Goal: Task Accomplishment & Management: Manage account settings

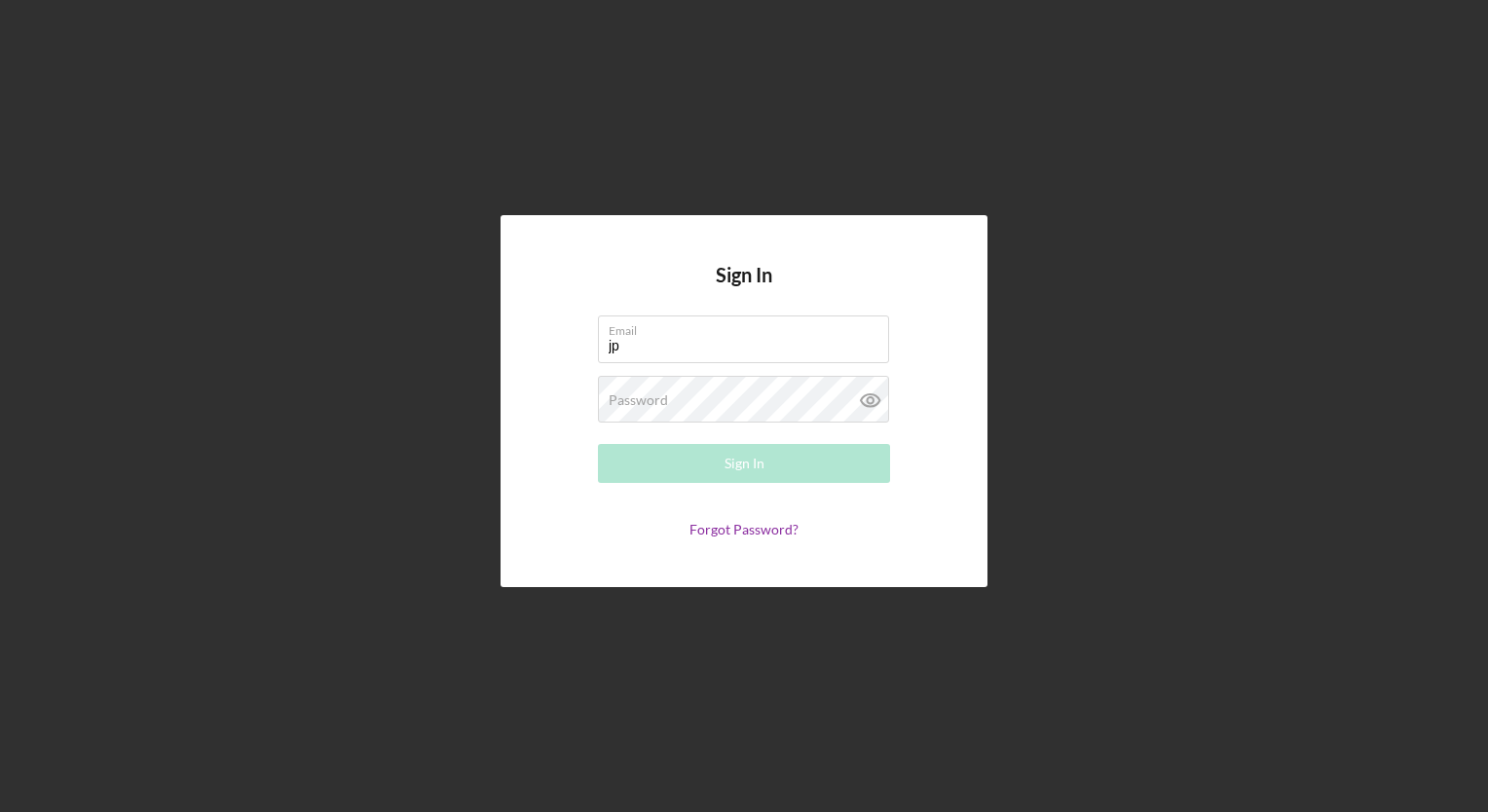
type input "[EMAIL_ADDRESS][DOMAIN_NAME]"
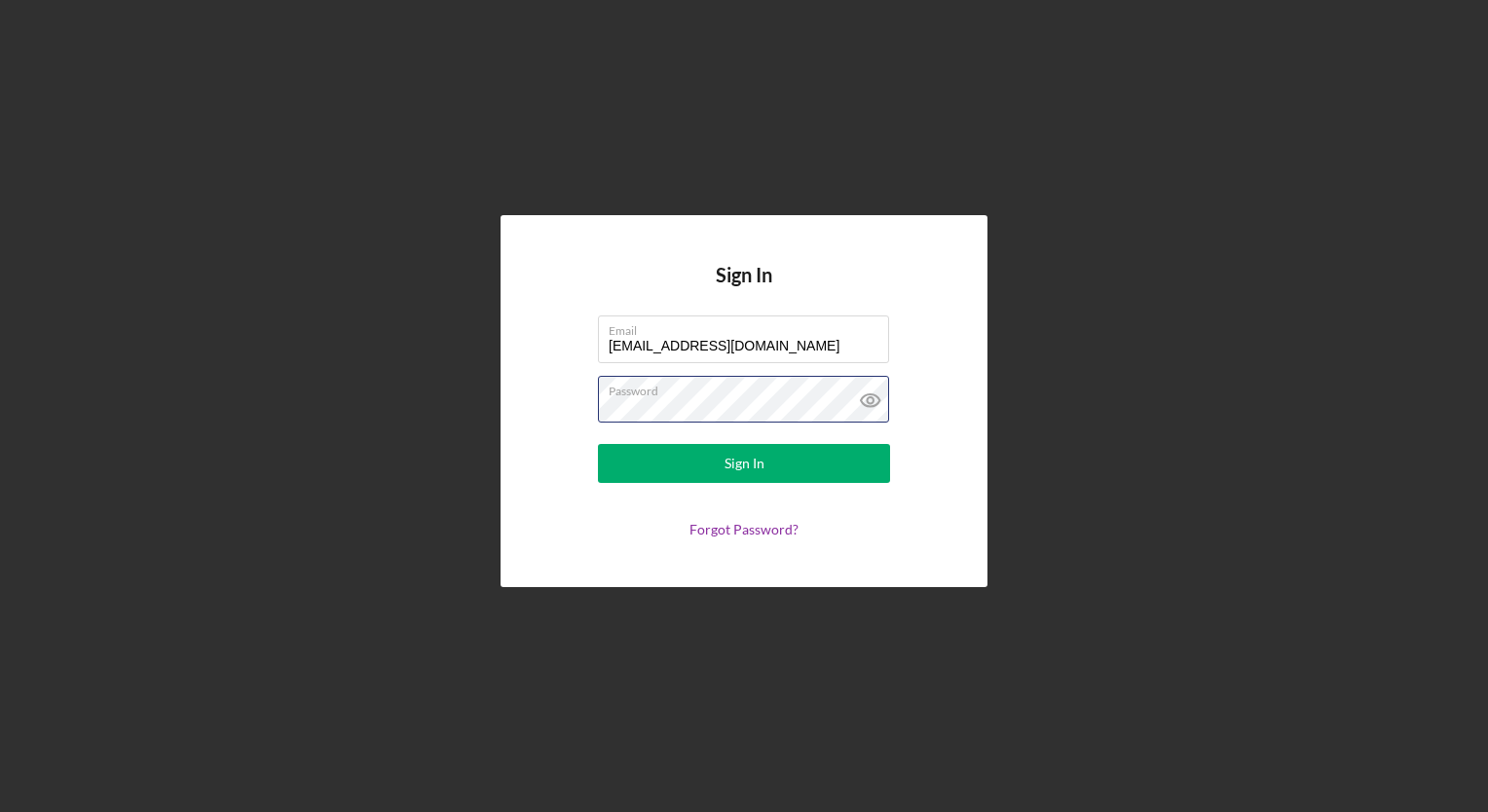
click at [598, 444] on button "Sign In" at bounding box center [744, 463] width 292 height 39
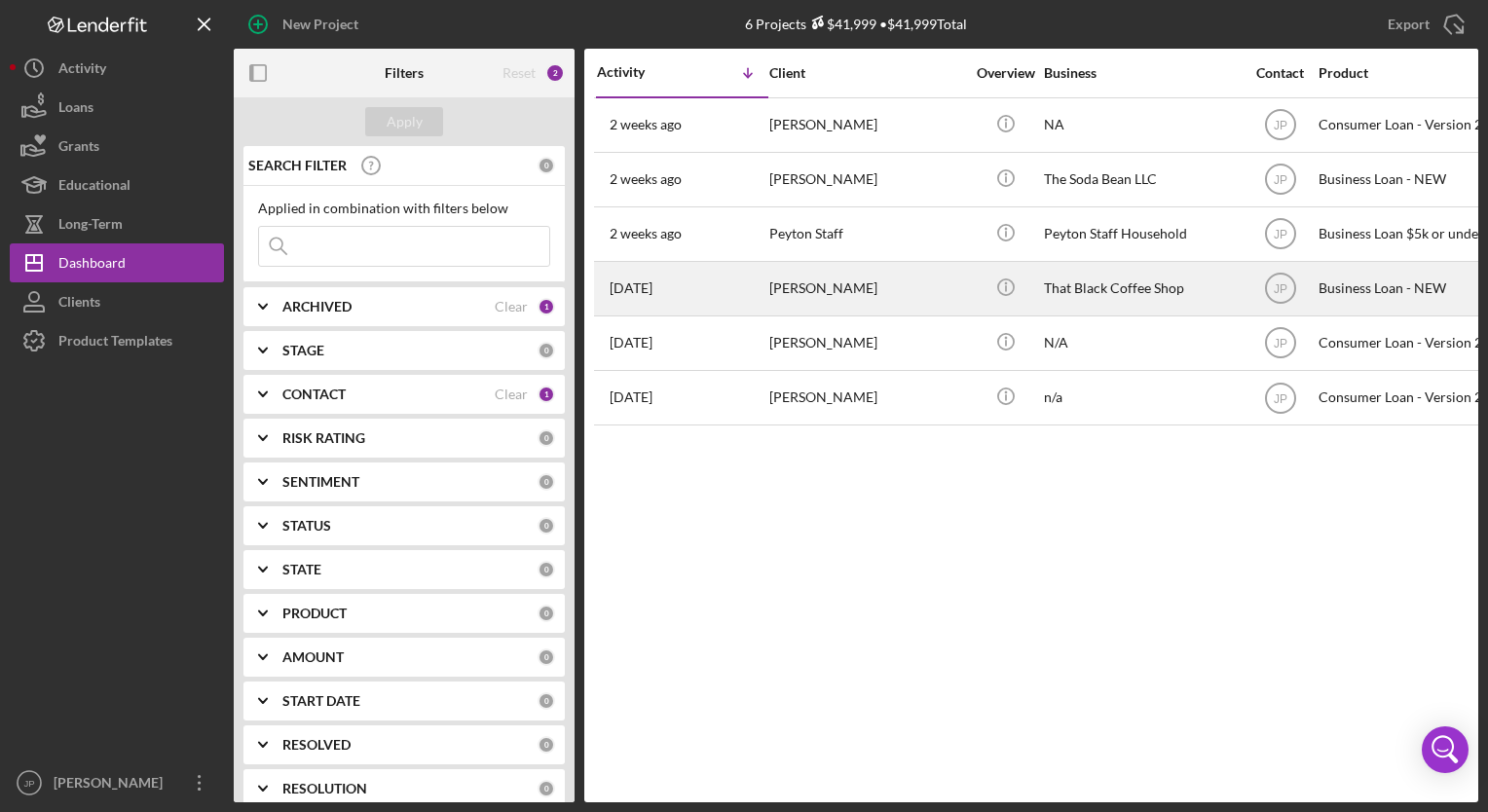
click at [756, 285] on div "[DATE] [PERSON_NAME]" at bounding box center [682, 289] width 170 height 52
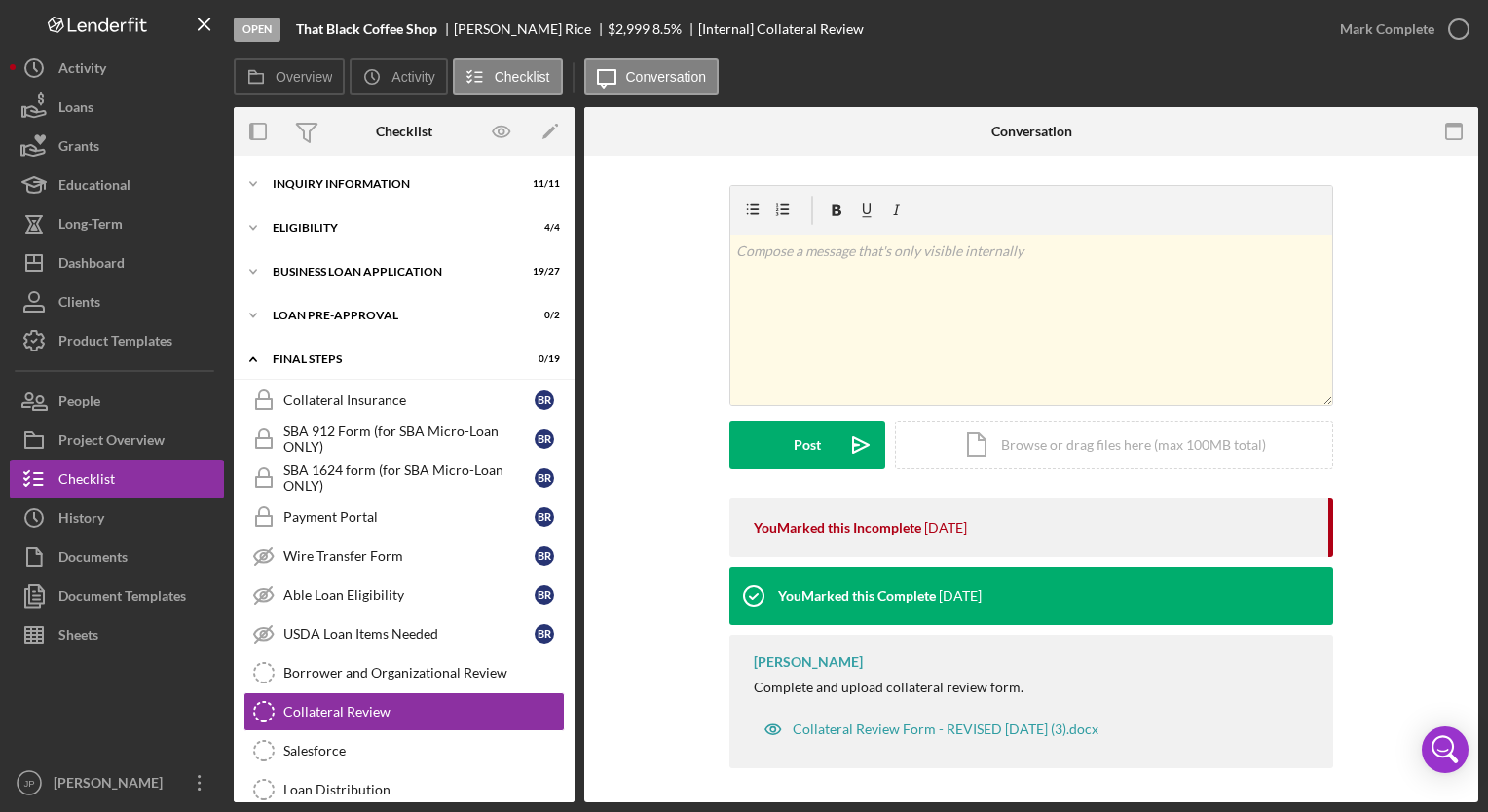
scroll to position [229, 0]
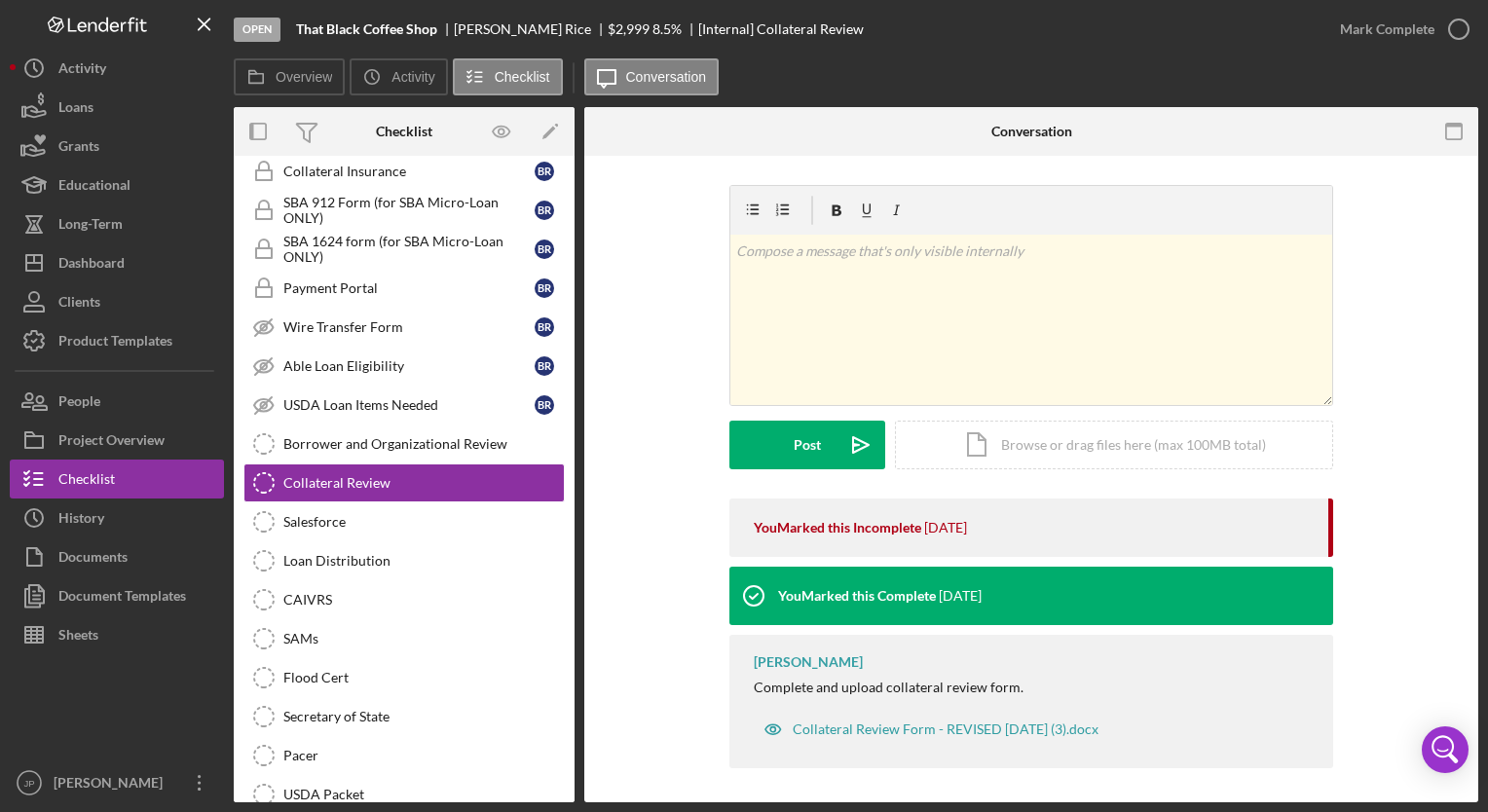
drag, startPoint x: 575, startPoint y: 393, endPoint x: 575, endPoint y: 507, distance: 114.0
click at [575, 507] on div "Overview Internal Workflow Stage Open Icon/Dropdown Arrow Archive (can unarchiv…" at bounding box center [856, 454] width 1244 height 695
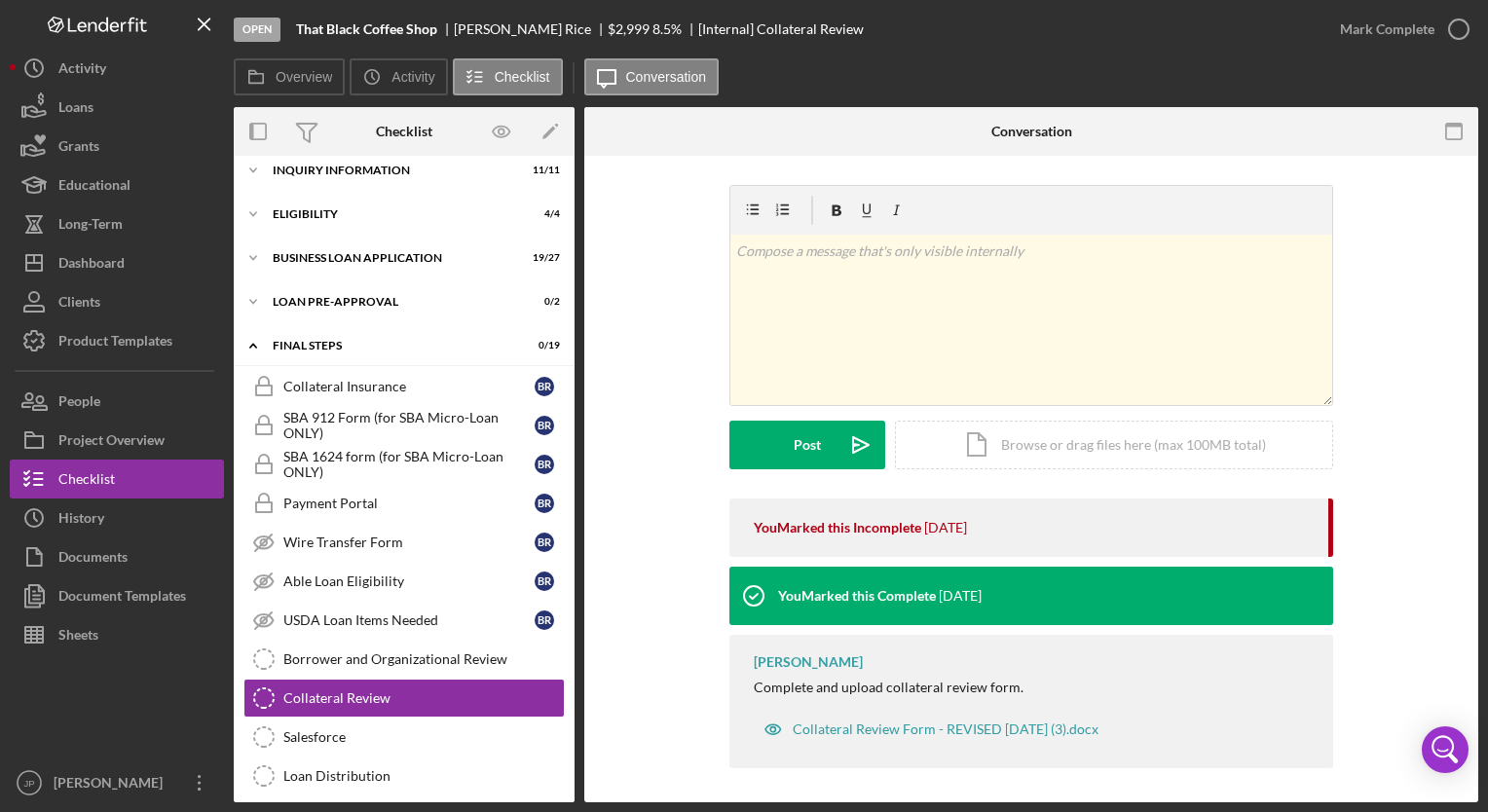
scroll to position [6, 0]
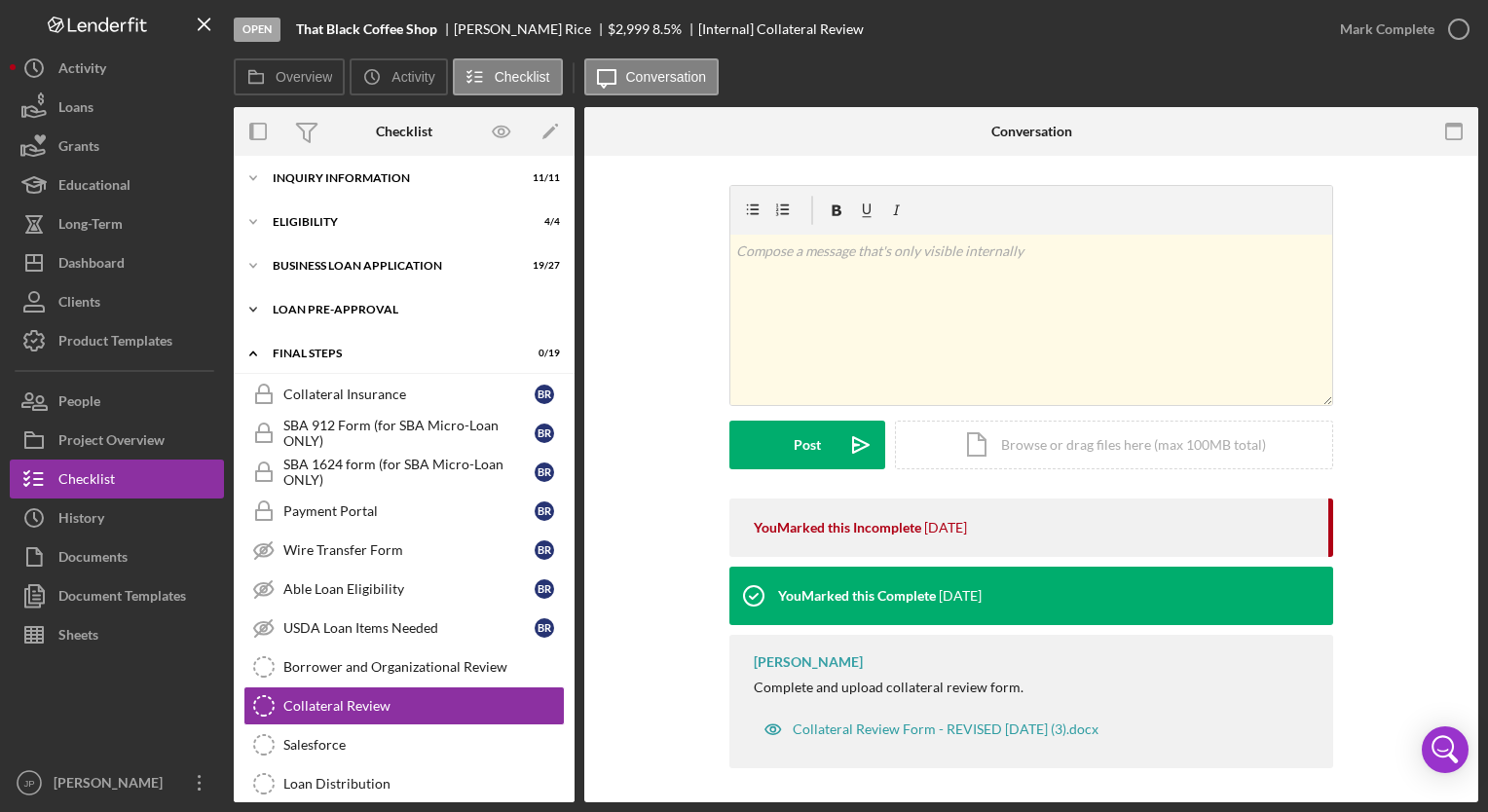
click at [253, 305] on icon "Icon/Expander" at bounding box center [252, 309] width 39 height 39
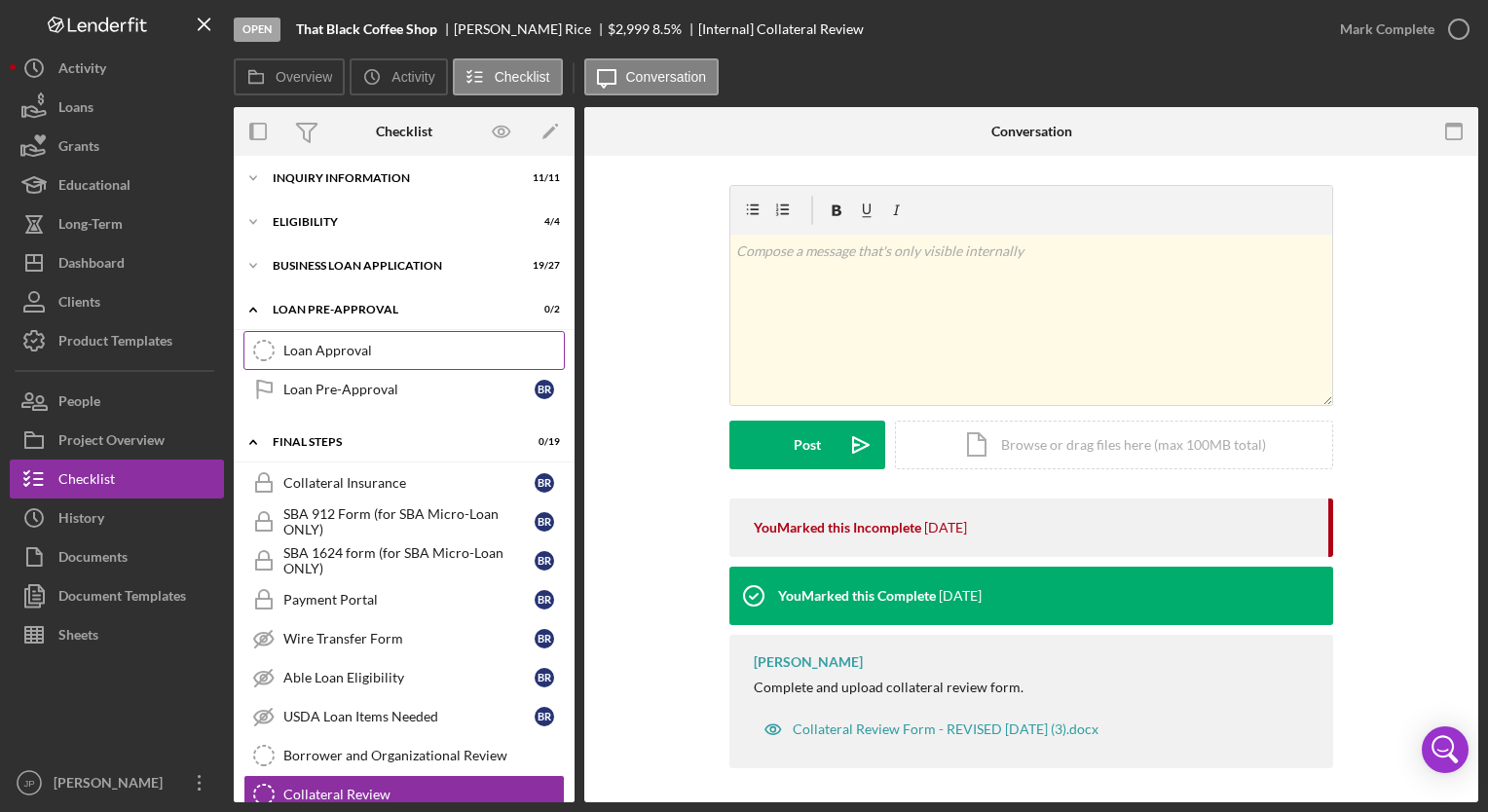
click at [362, 358] on link "Loan Approval Loan Approval" at bounding box center [404, 350] width 321 height 39
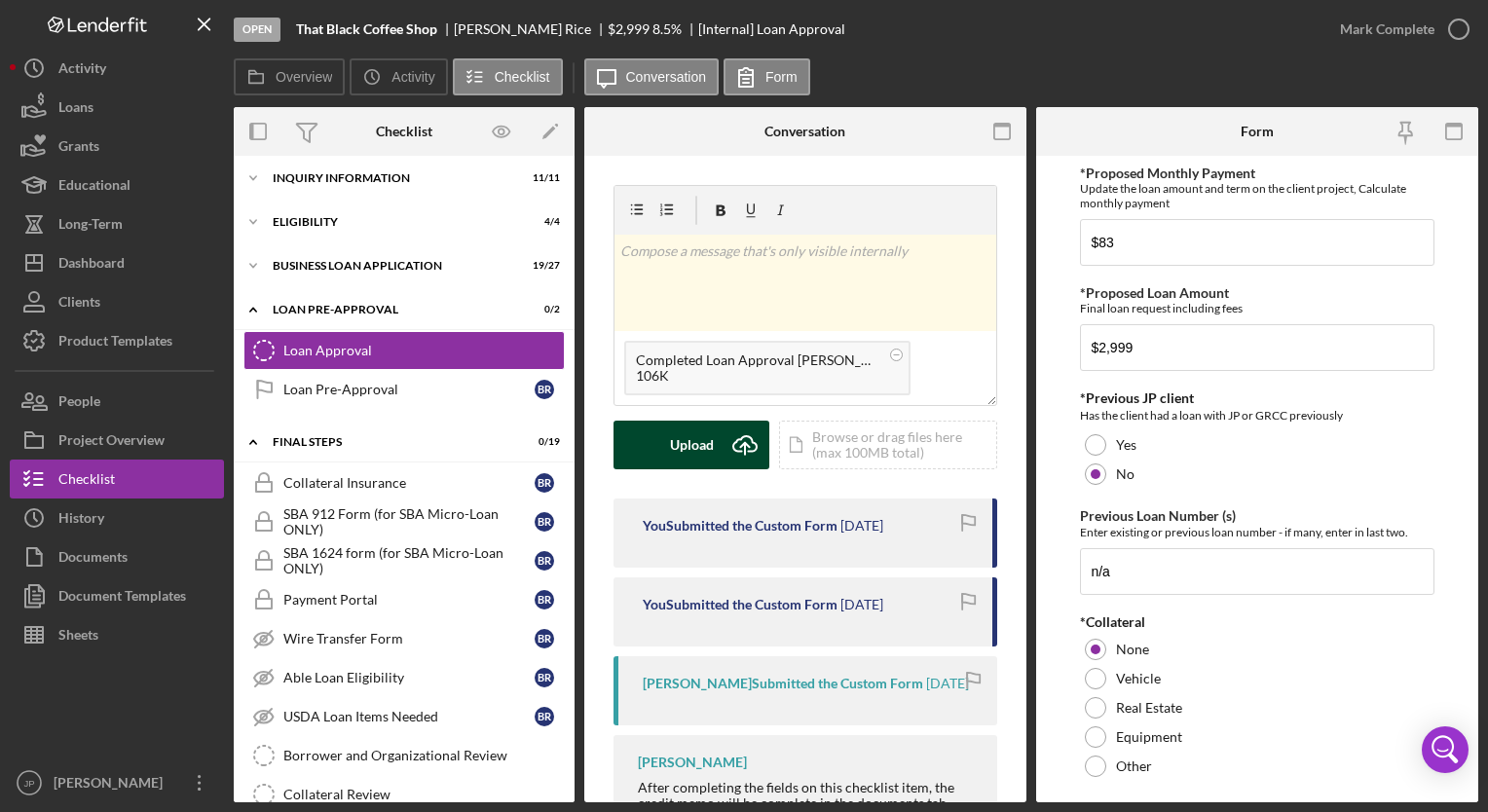
click at [683, 449] on div "Upload" at bounding box center [692, 444] width 44 height 49
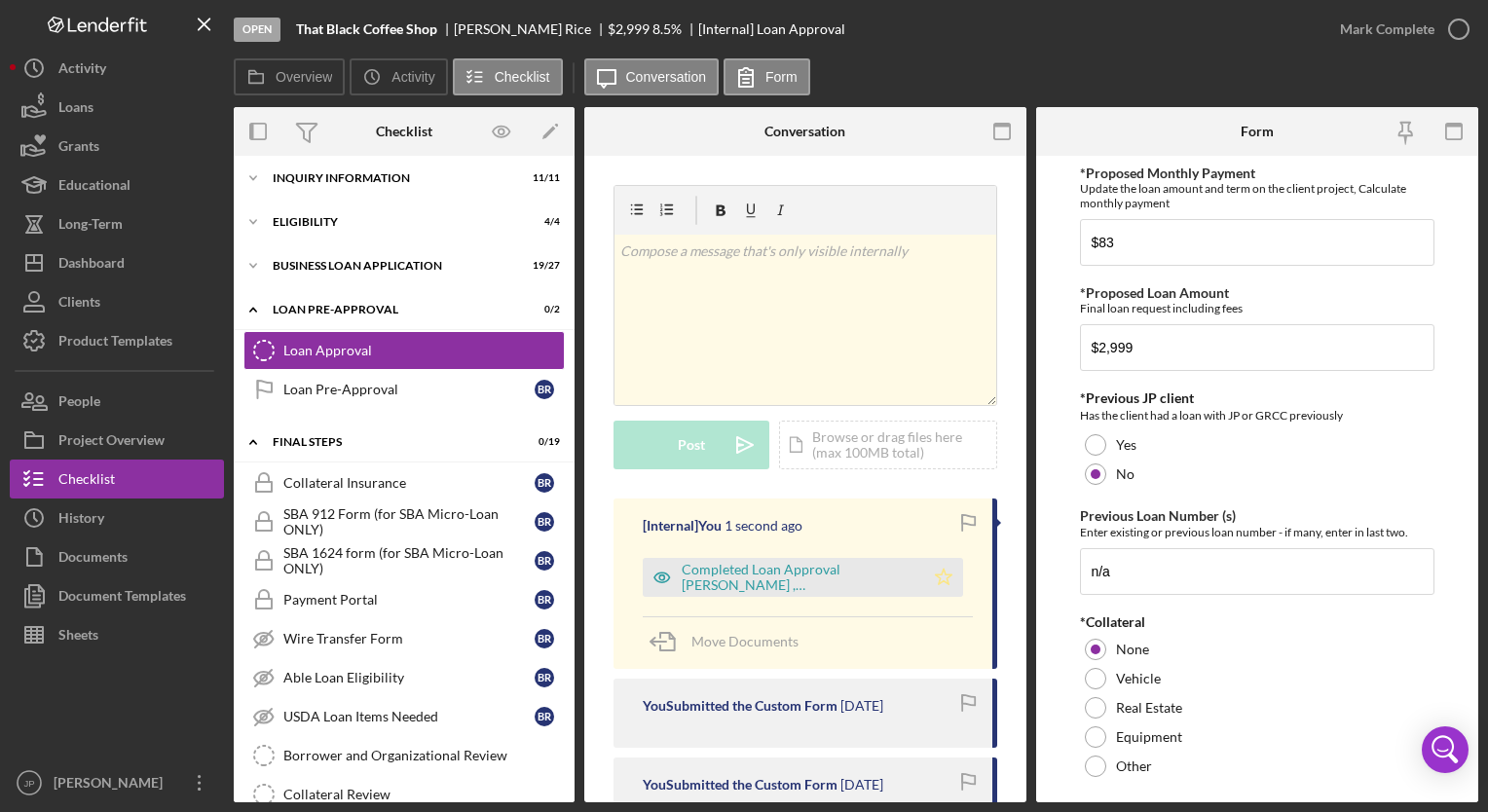
click at [935, 582] on polygon "button" at bounding box center [943, 576] width 17 height 16
click at [1368, 35] on div "Mark Complete" at bounding box center [1387, 29] width 94 height 39
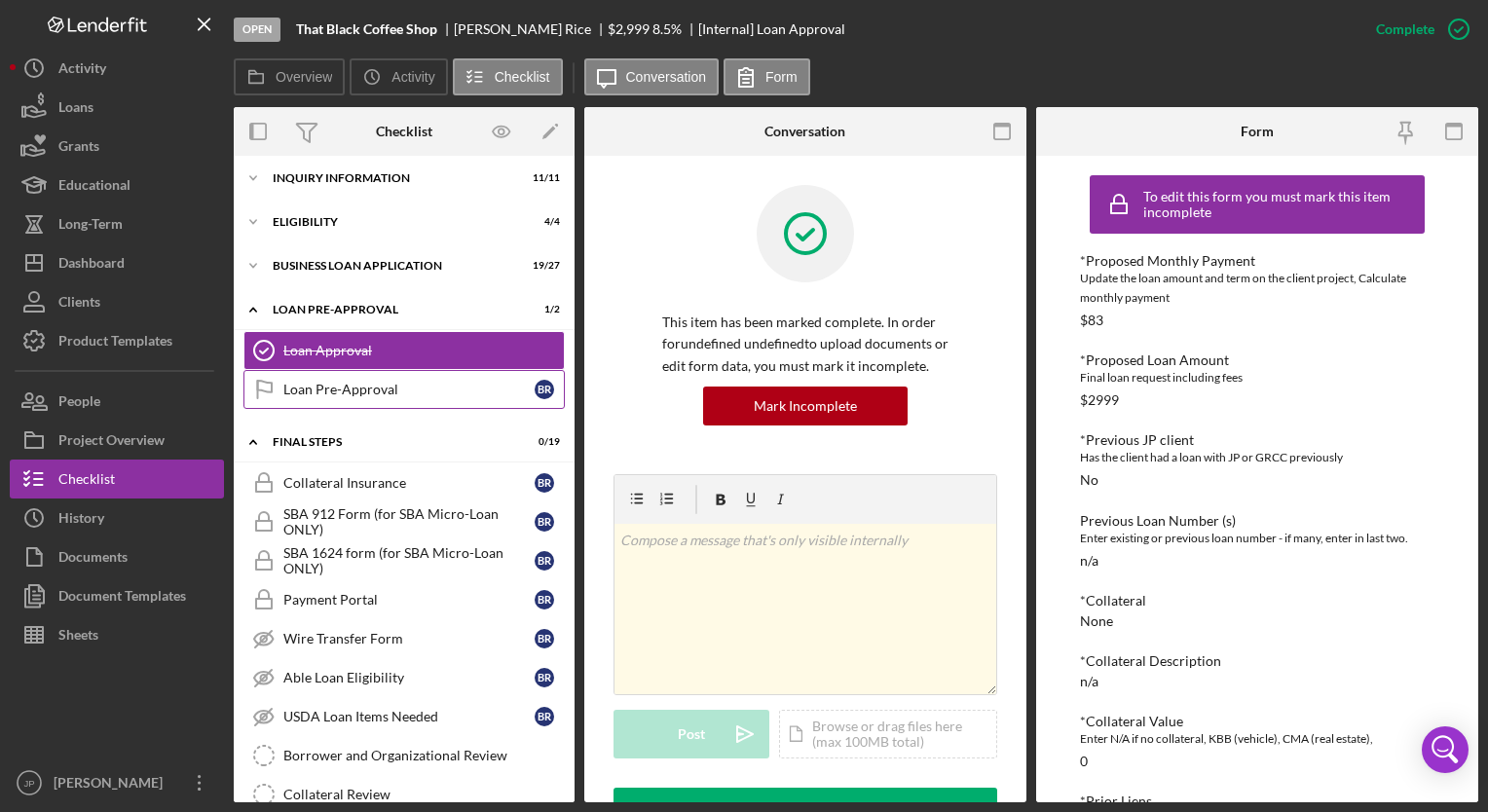
click at [335, 382] on div "Loan Pre-Approval" at bounding box center [409, 390] width 251 height 16
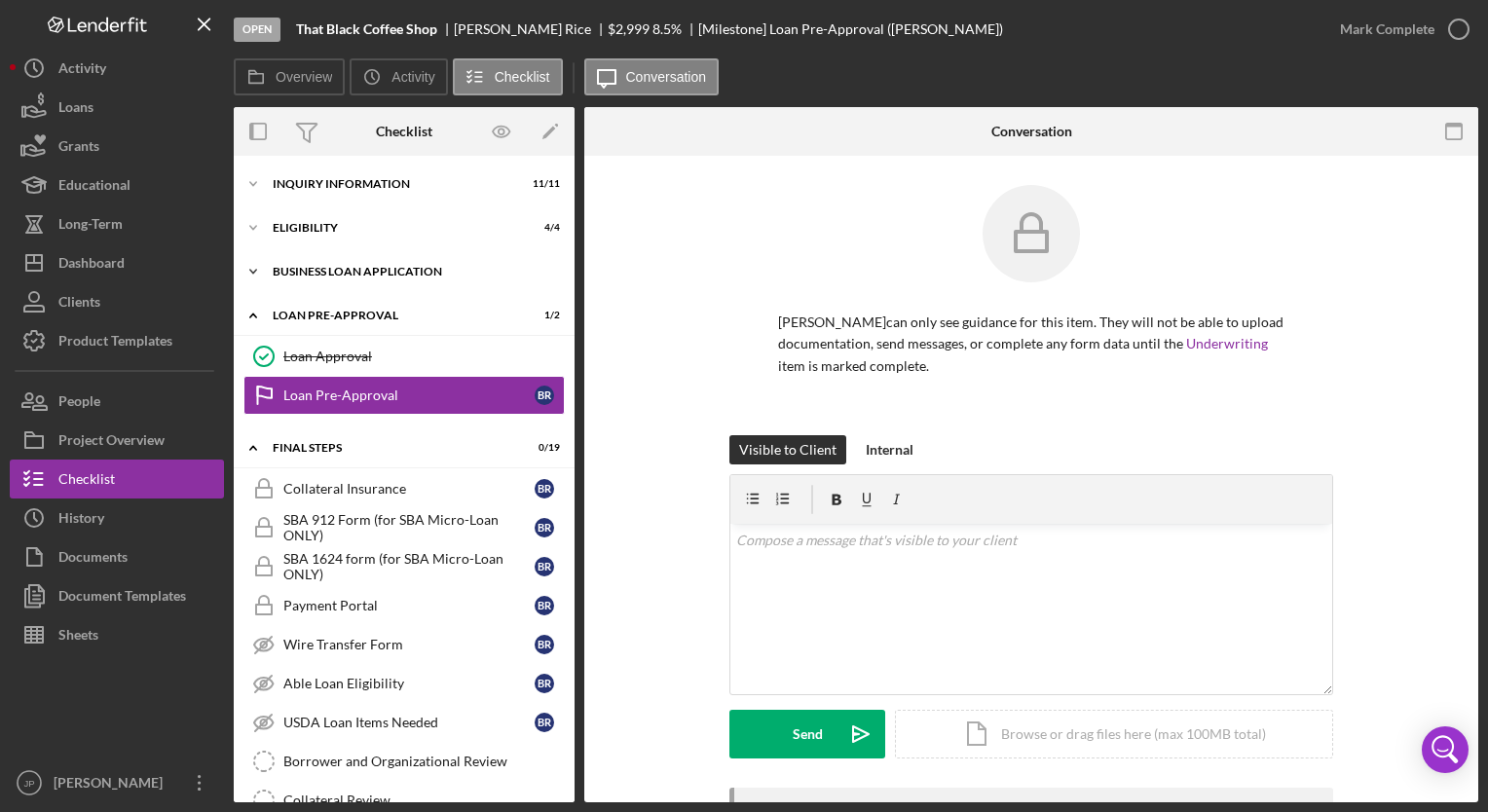
click at [257, 271] on icon "Icon/Expander" at bounding box center [252, 271] width 39 height 39
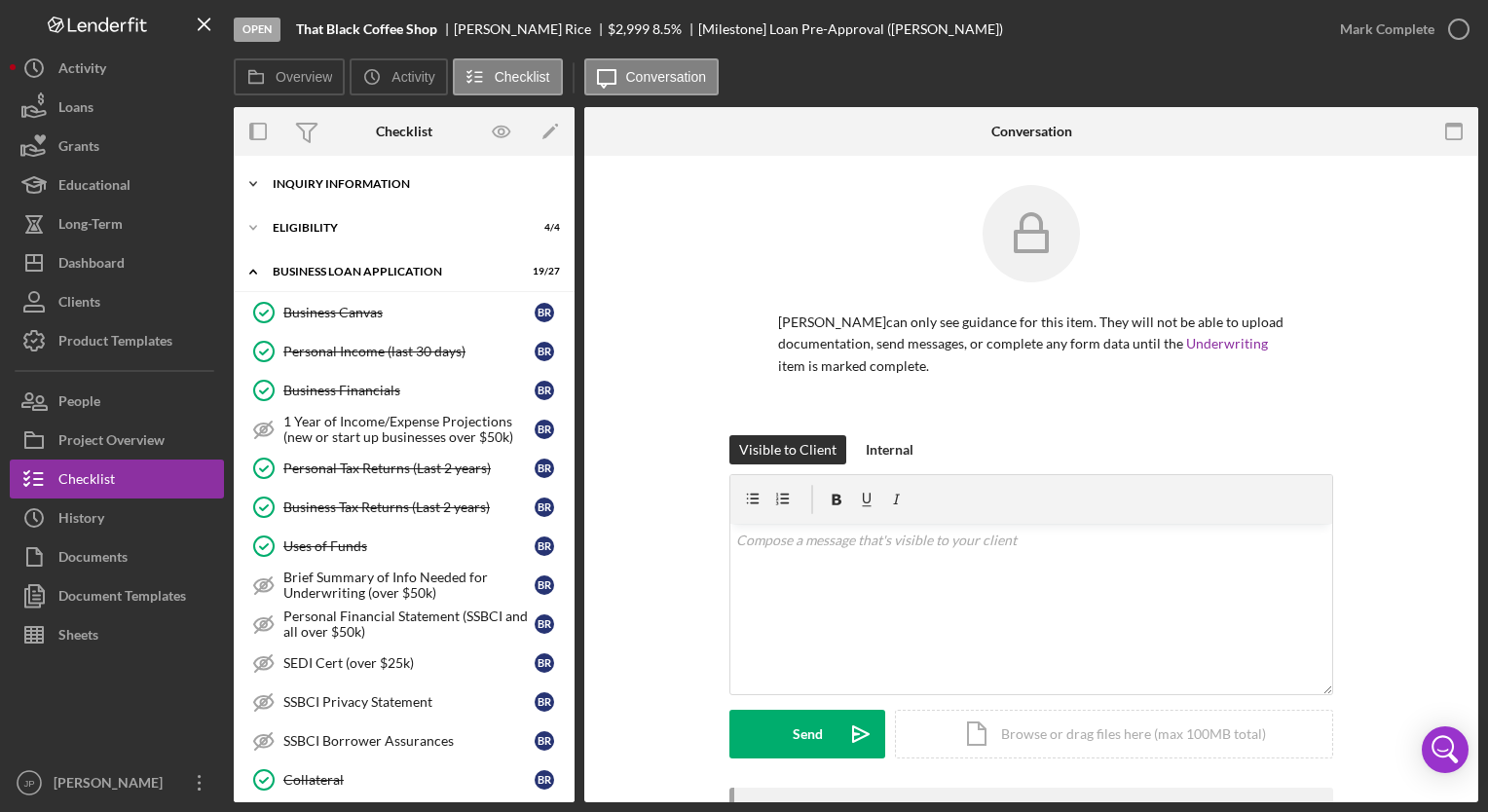
click at [274, 179] on div "INQUIRY INFORMATION" at bounding box center [411, 184] width 277 height 12
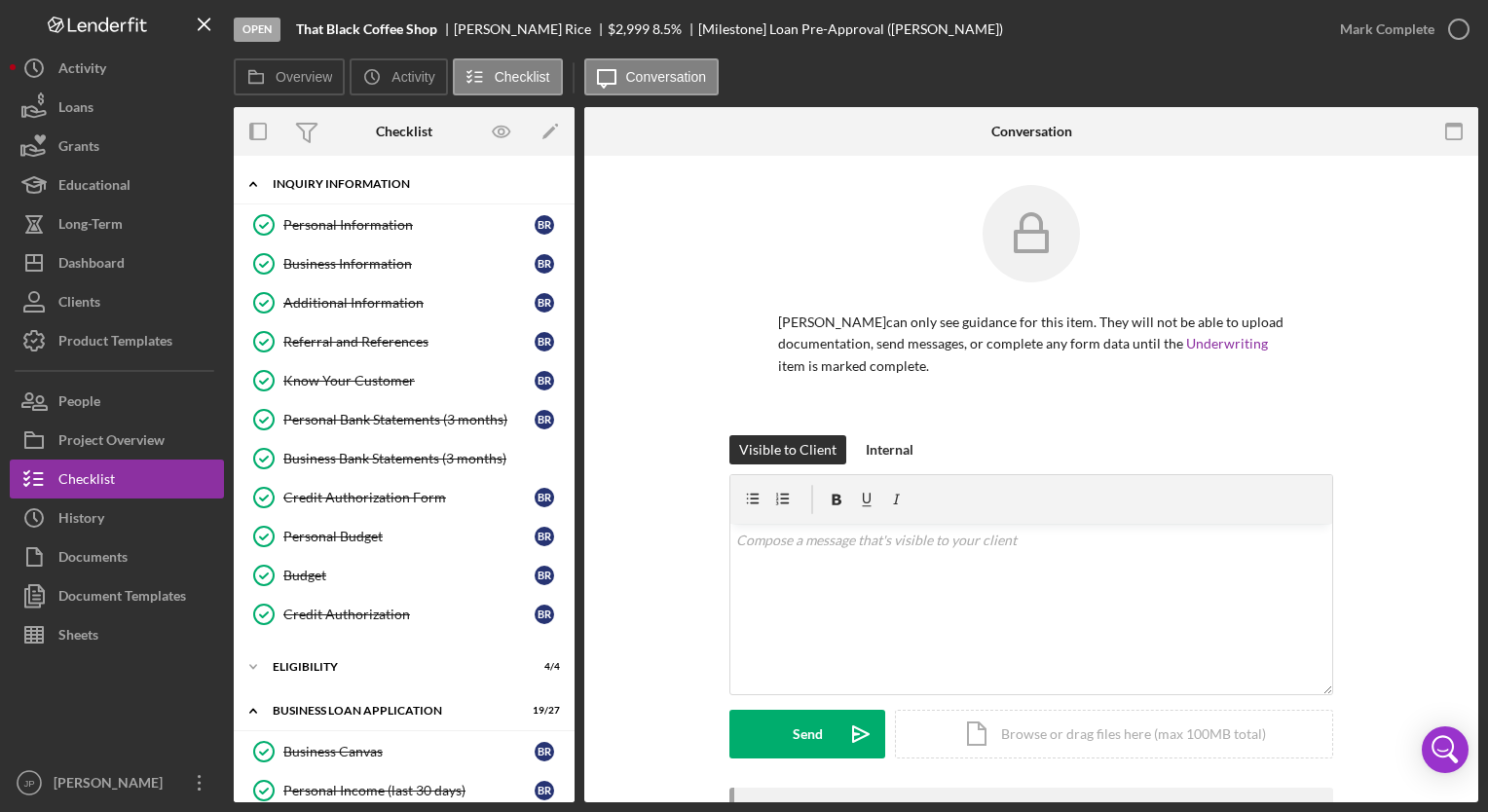
click at [275, 182] on div "INQUIRY INFORMATION" at bounding box center [411, 184] width 277 height 12
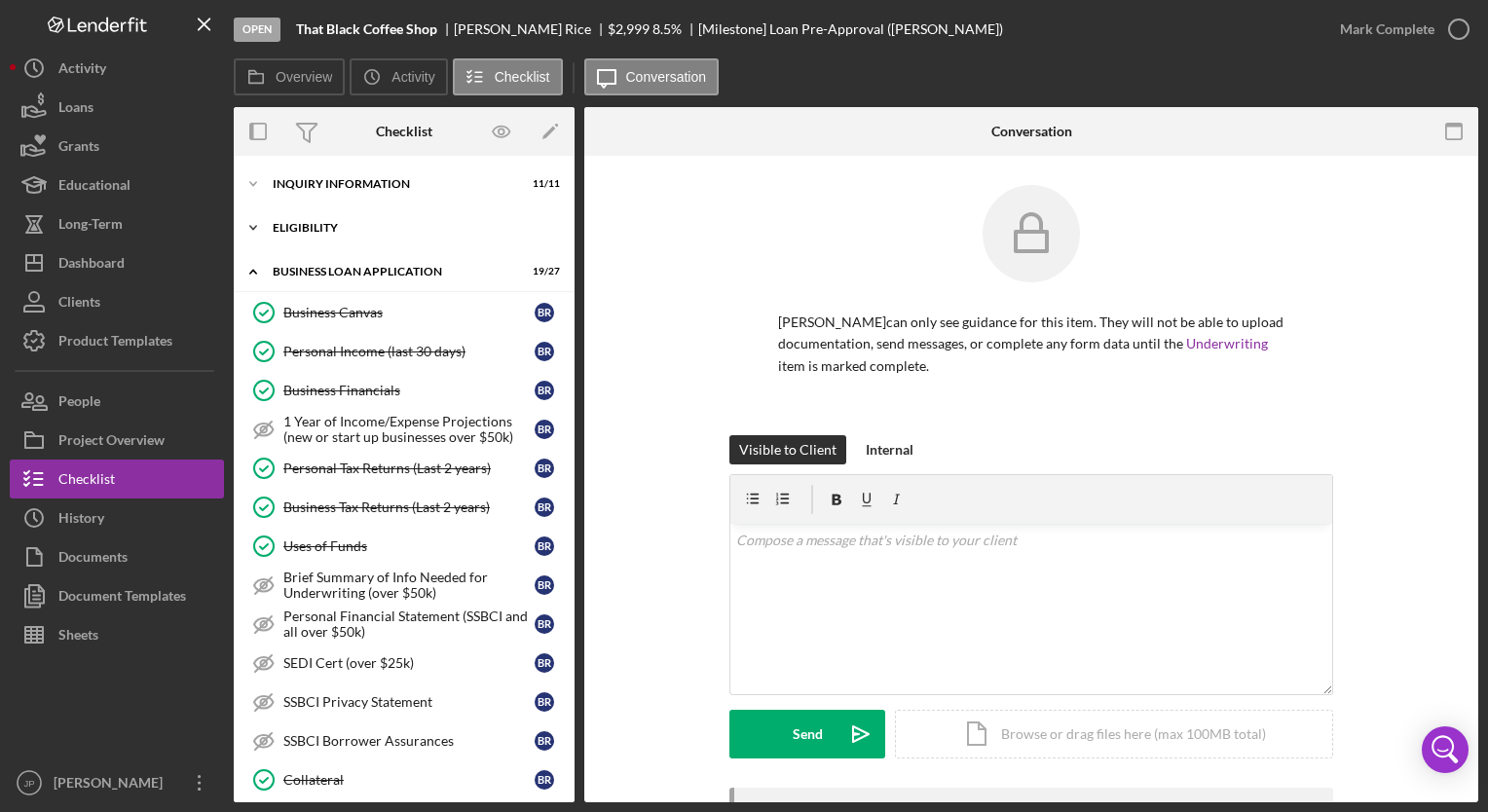
click at [277, 233] on div "ELIGIBILITY" at bounding box center [411, 228] width 277 height 12
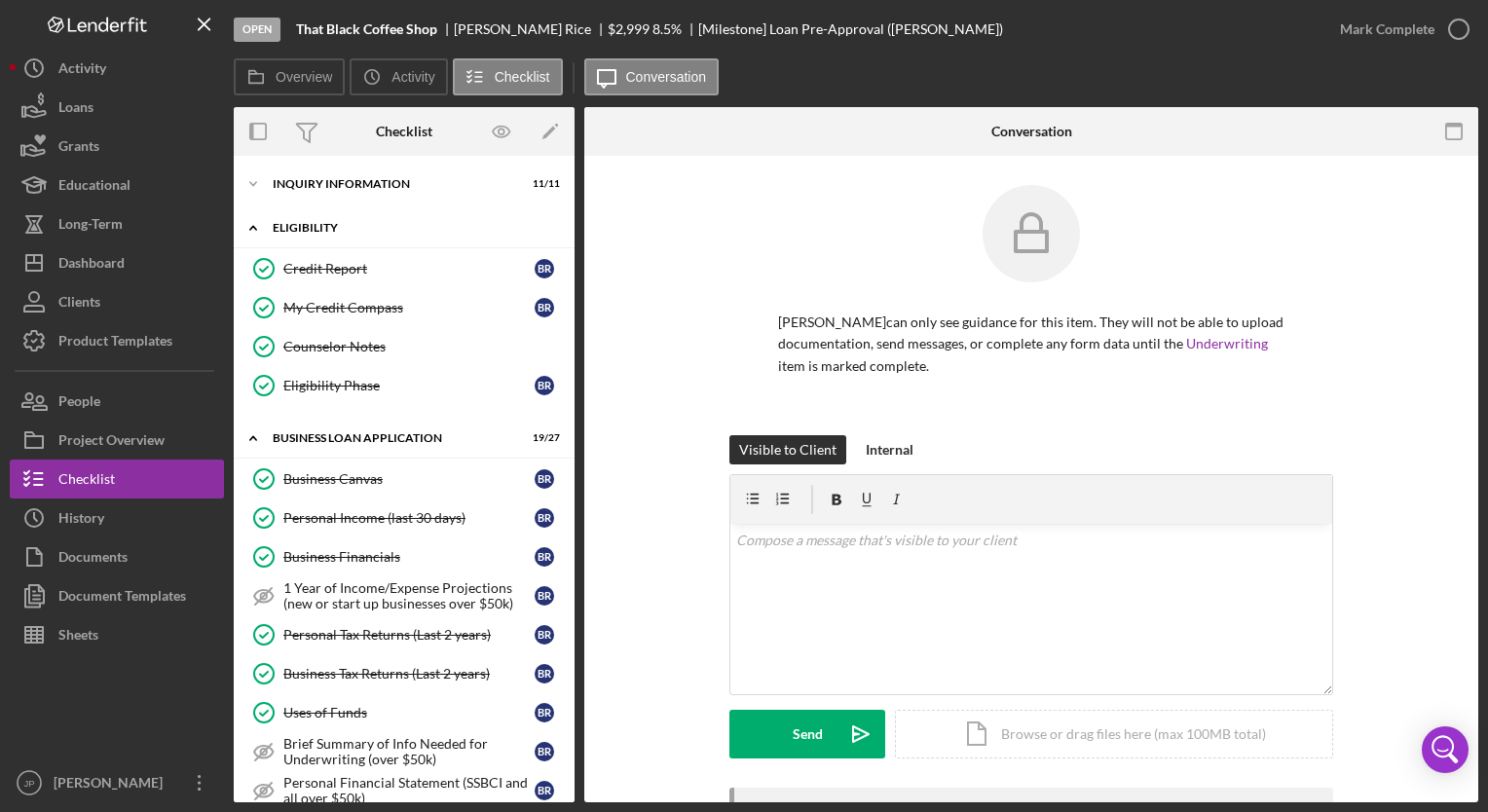
click at [277, 233] on div "ELIGIBILITY" at bounding box center [411, 228] width 277 height 12
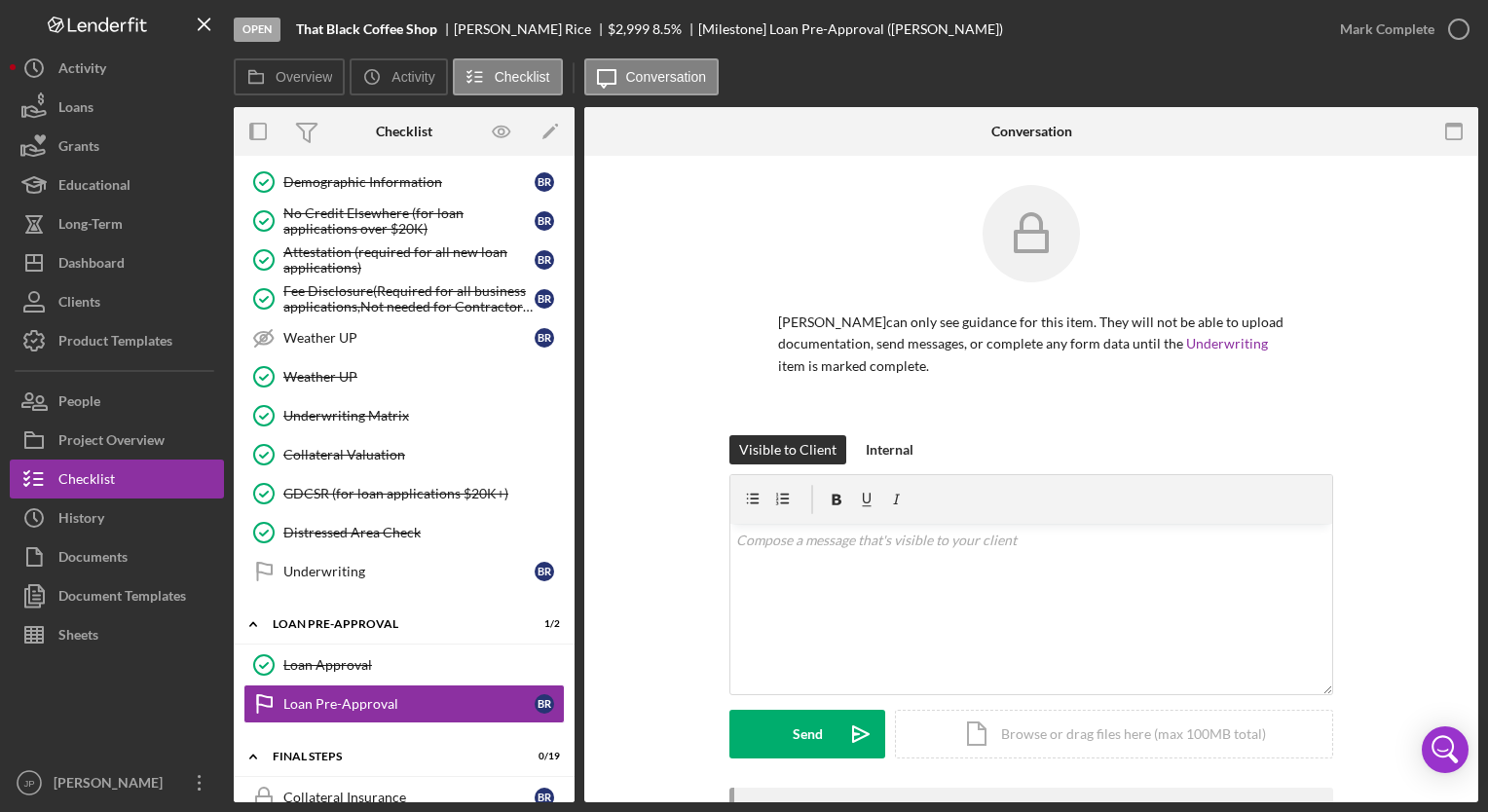
scroll to position [755, 0]
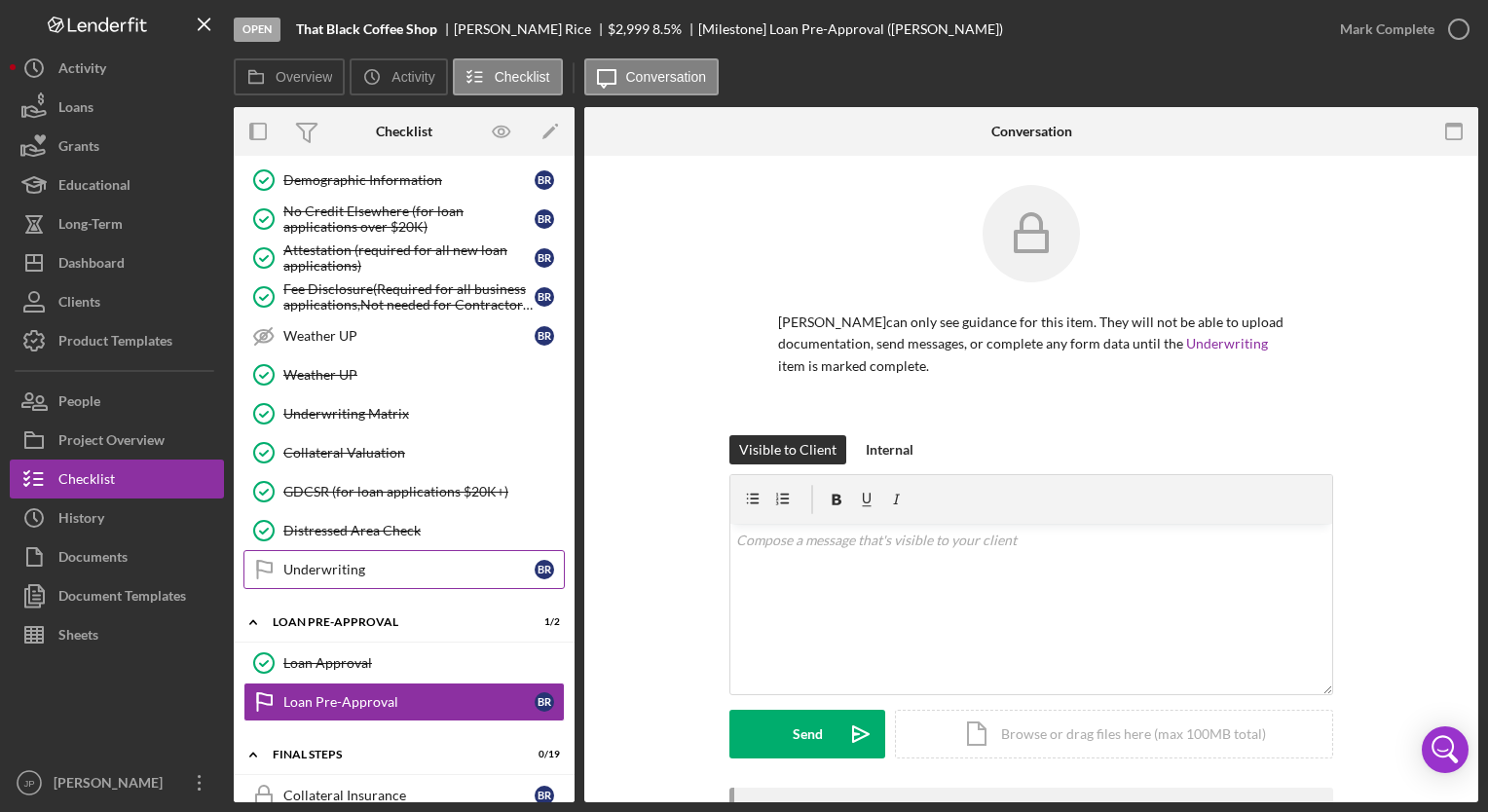
click at [360, 568] on link "Underwriting Underwriting B R" at bounding box center [404, 568] width 321 height 39
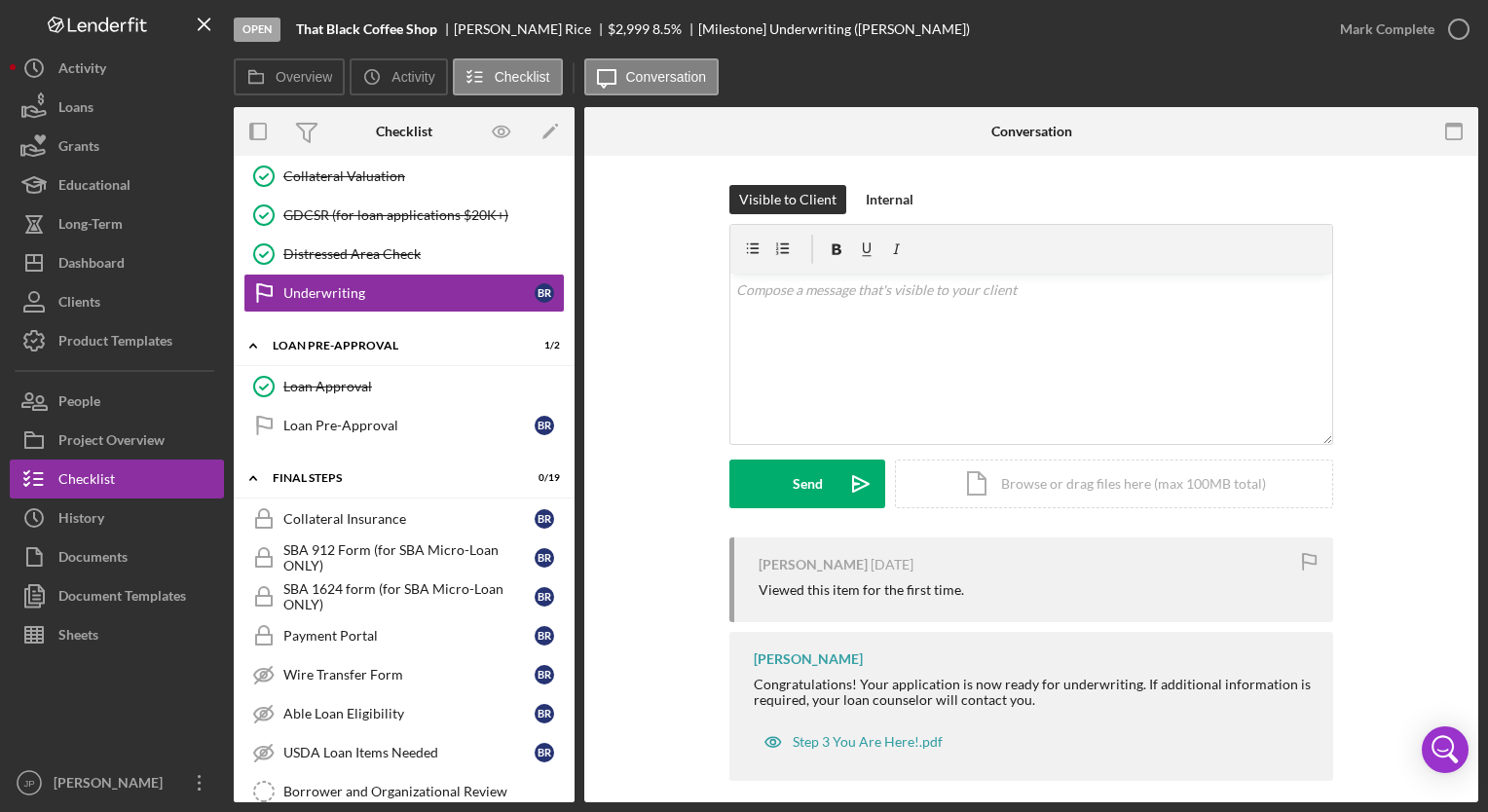
scroll to position [1080, 0]
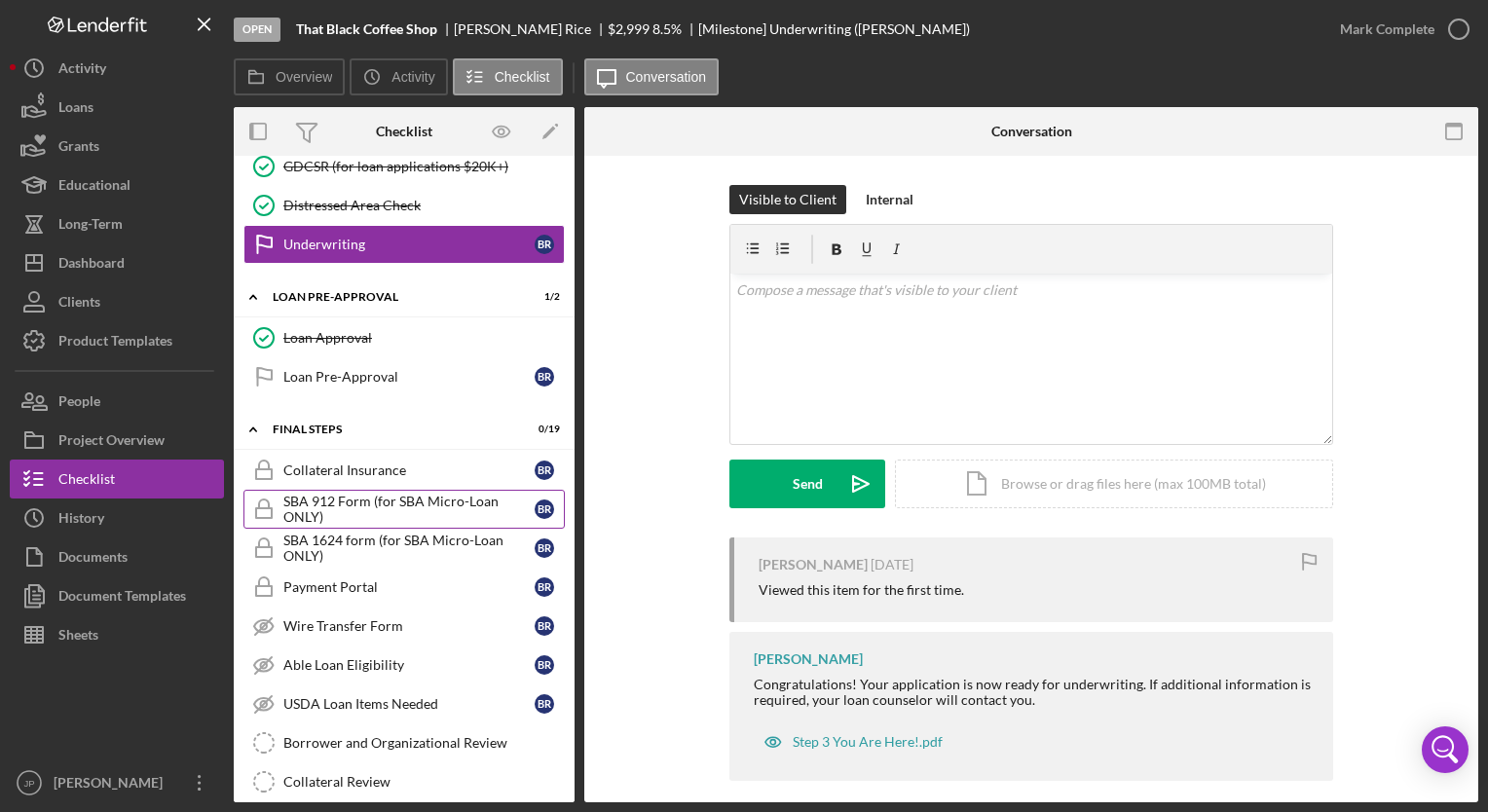
click at [417, 494] on div "SBA 912 Form (for SBA Micro-Loan ONLY)" at bounding box center [409, 509] width 251 height 31
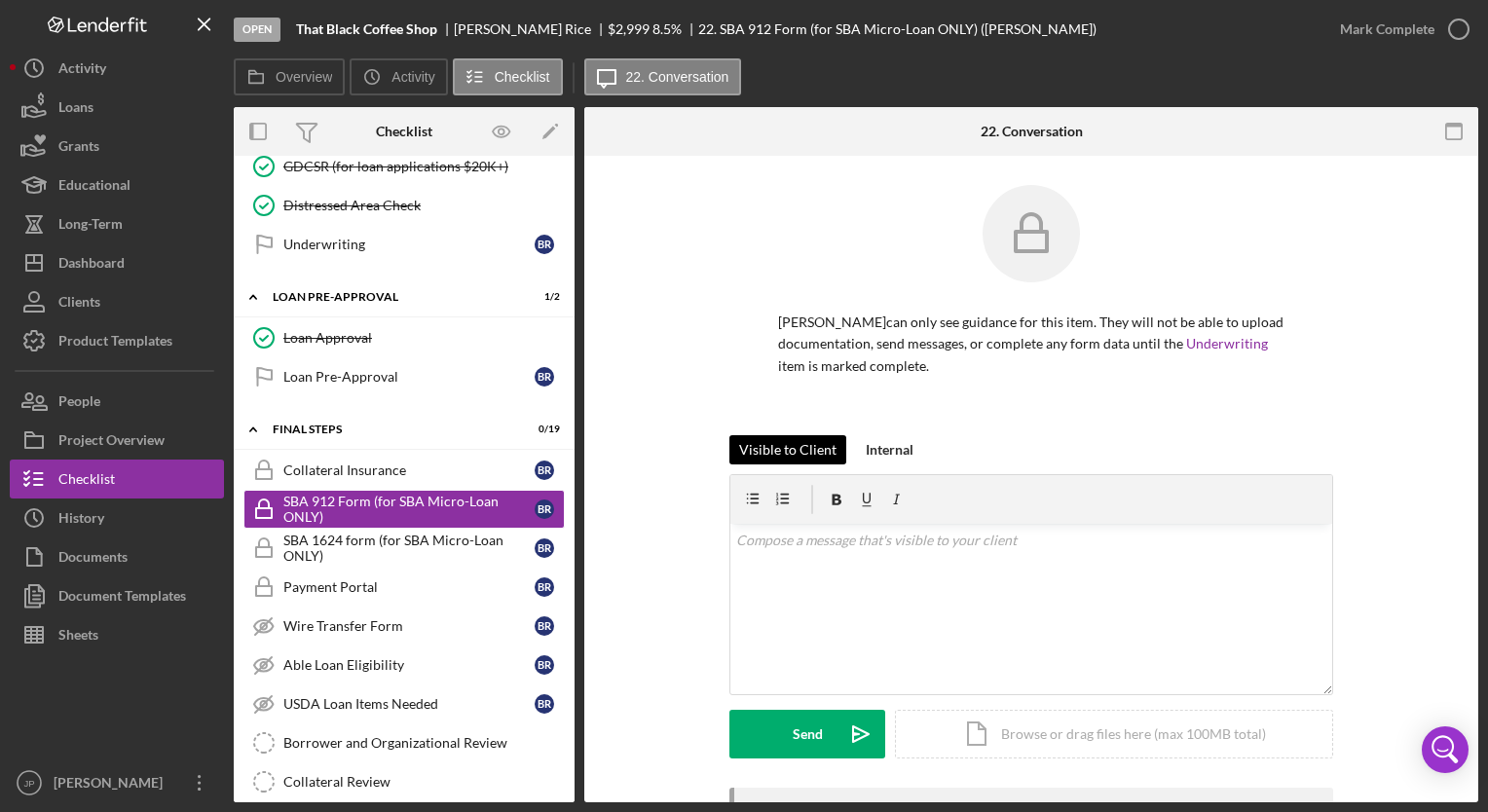
click at [774, 446] on div "Visible to Client" at bounding box center [788, 449] width 97 height 29
click at [480, 540] on div "SBA 1624 form (for SBA Micro-Loan ONLY)" at bounding box center [409, 548] width 251 height 31
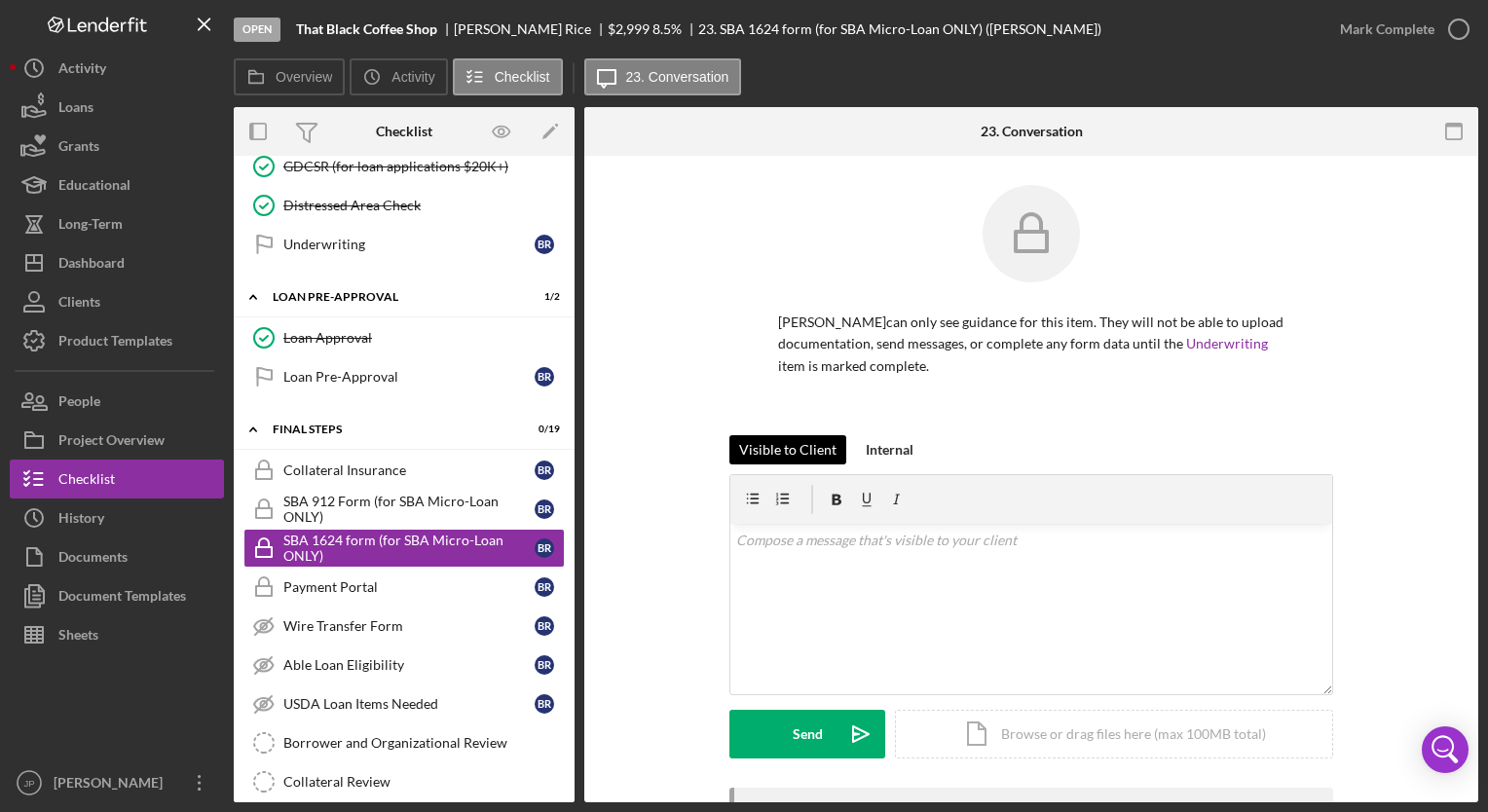
click at [775, 443] on div "Visible to Client" at bounding box center [788, 449] width 97 height 29
click at [425, 579] on div "Payment Portal" at bounding box center [409, 587] width 251 height 16
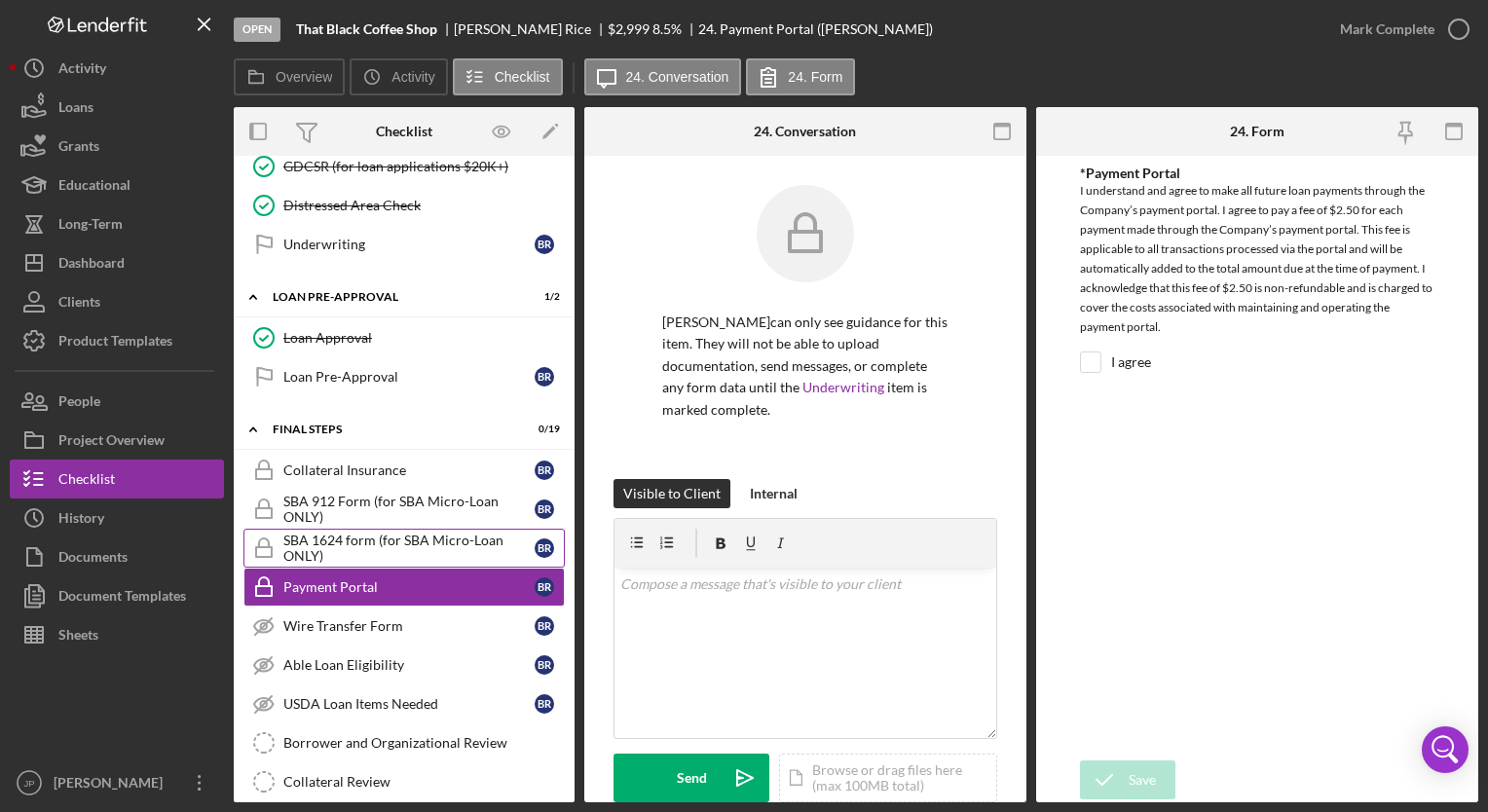
click at [503, 535] on div "SBA 1624 form (for SBA Micro-Loan ONLY)" at bounding box center [409, 548] width 251 height 31
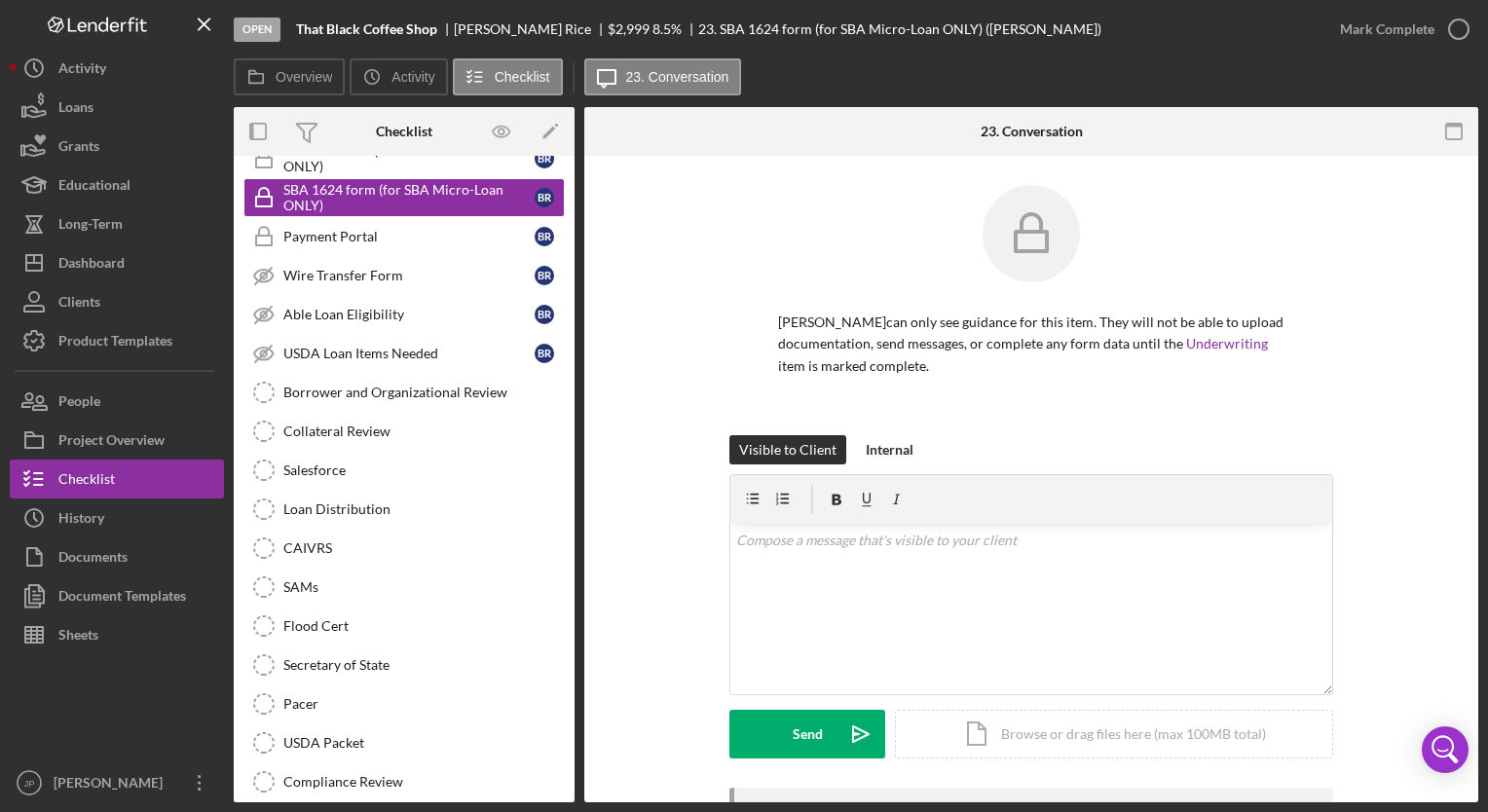
scroll to position [1476, 0]
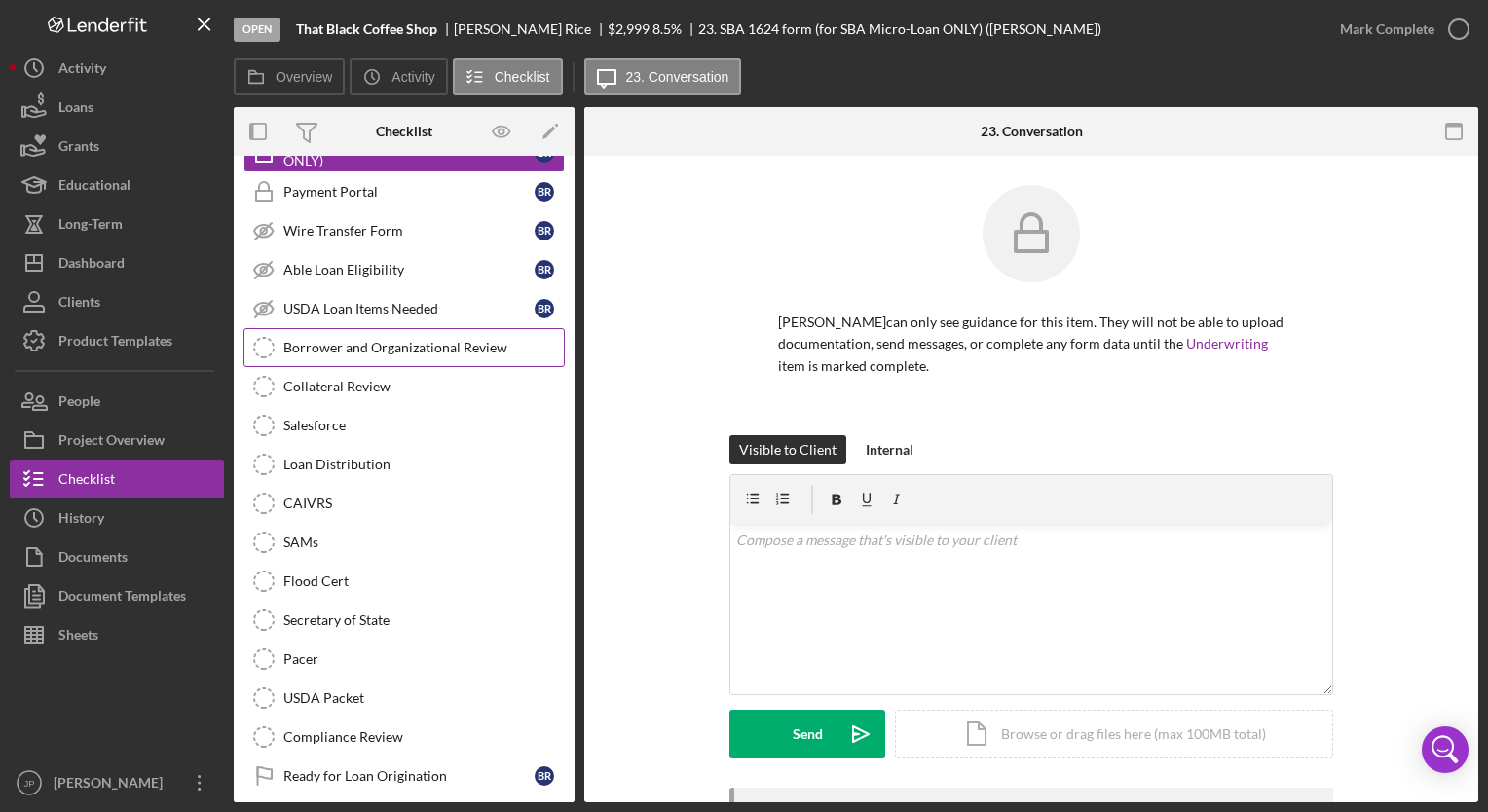
click at [398, 340] on div "Borrower and Organizational Review" at bounding box center [423, 348] width 280 height 16
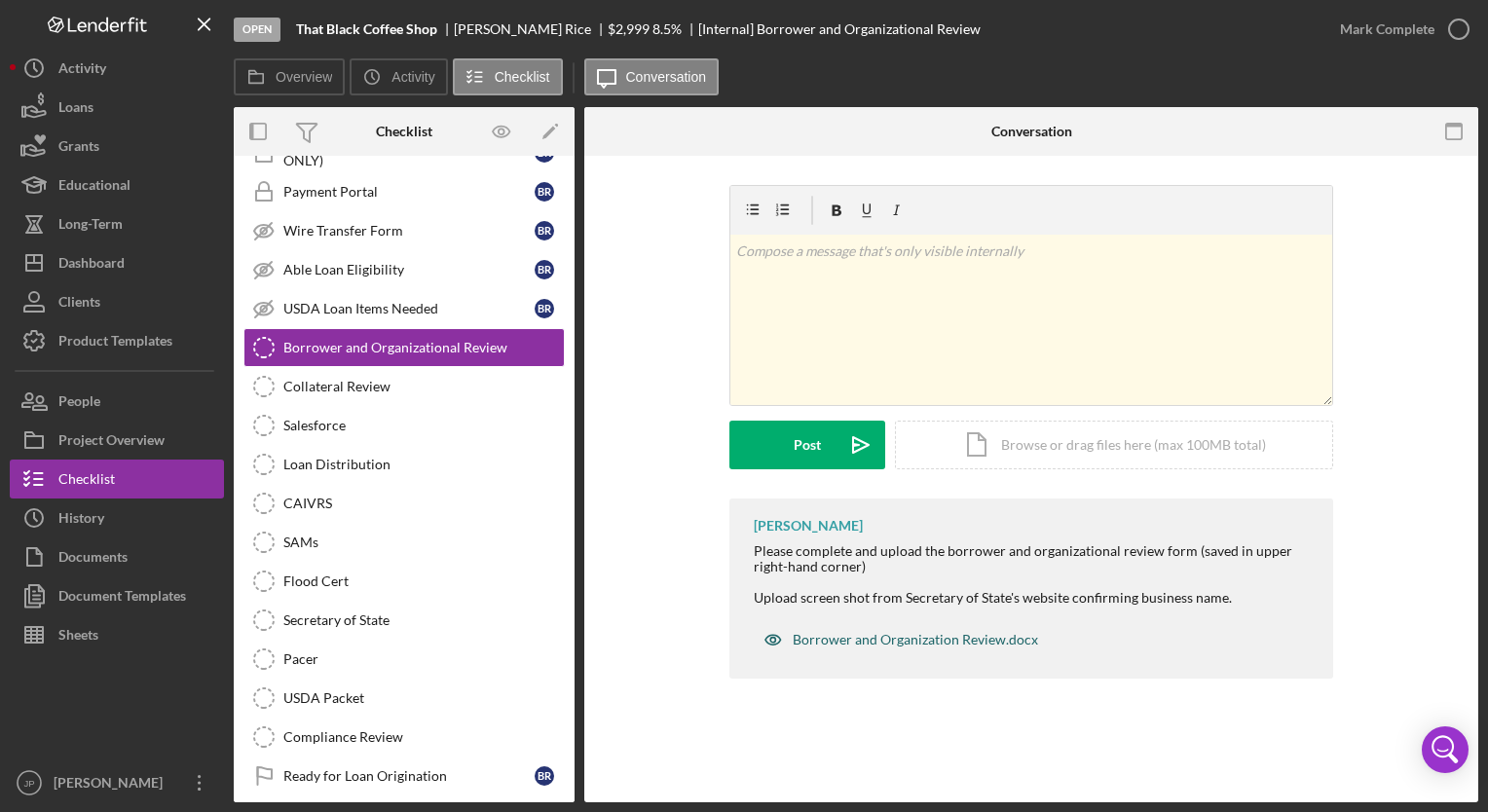
click at [848, 641] on div "Borrower and Organization Review.docx" at bounding box center [914, 640] width 246 height 16
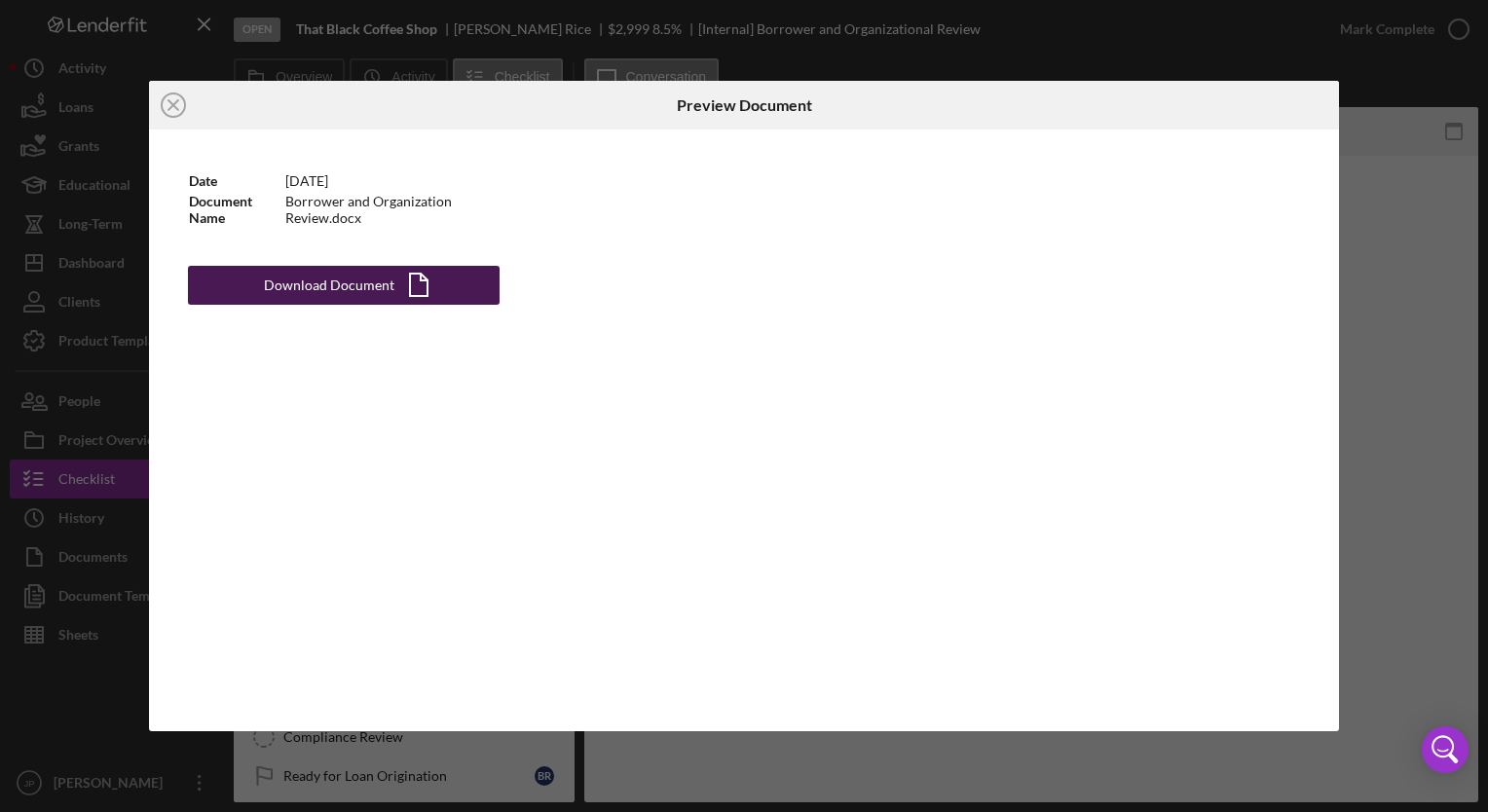
click at [349, 281] on div "Download Document" at bounding box center [328, 284] width 130 height 39
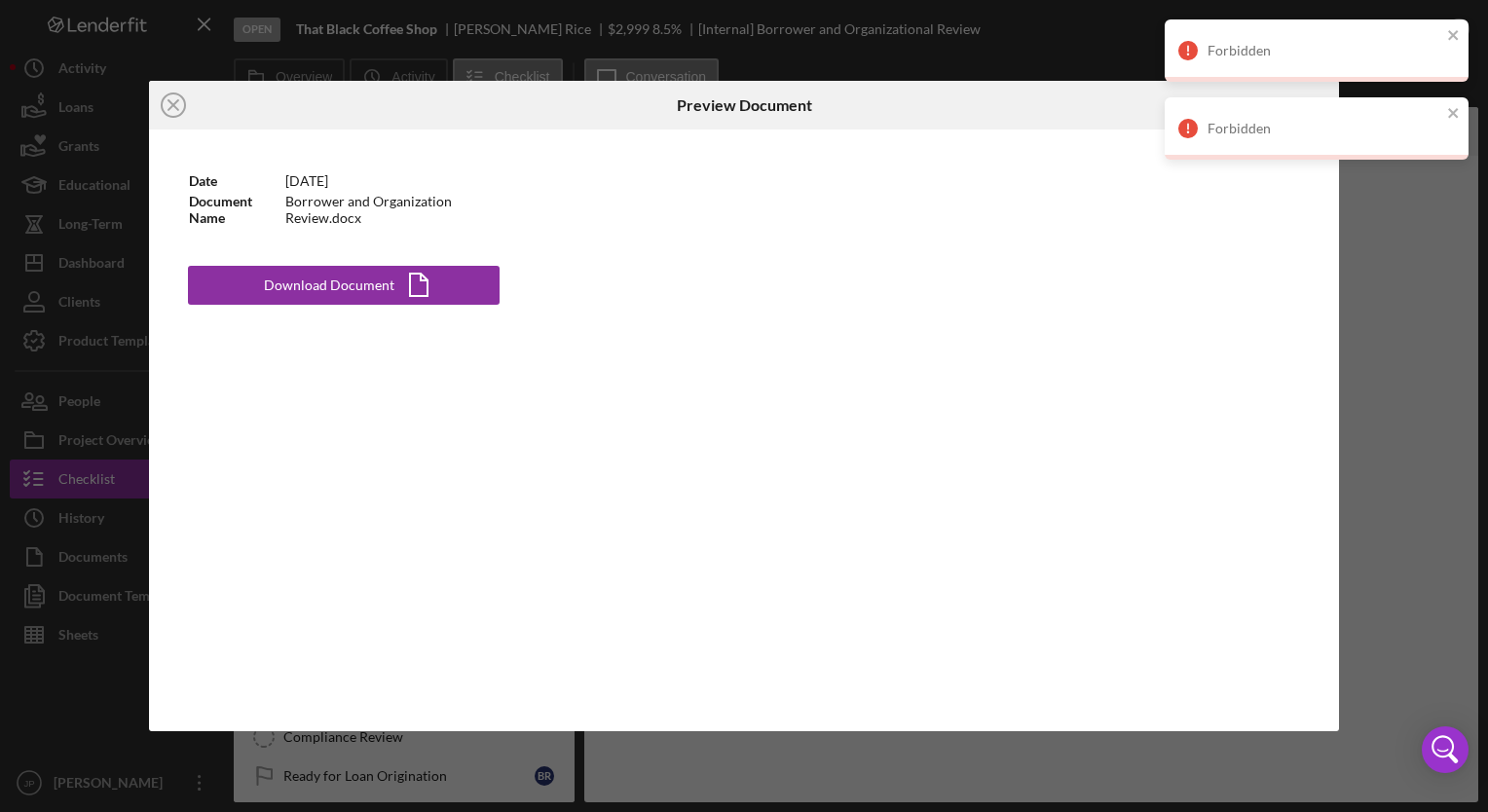
click at [466, 763] on div "Icon/Close Preview Document Date [DATE] Document Name Borrower and Organization…" at bounding box center [744, 406] width 1488 height 812
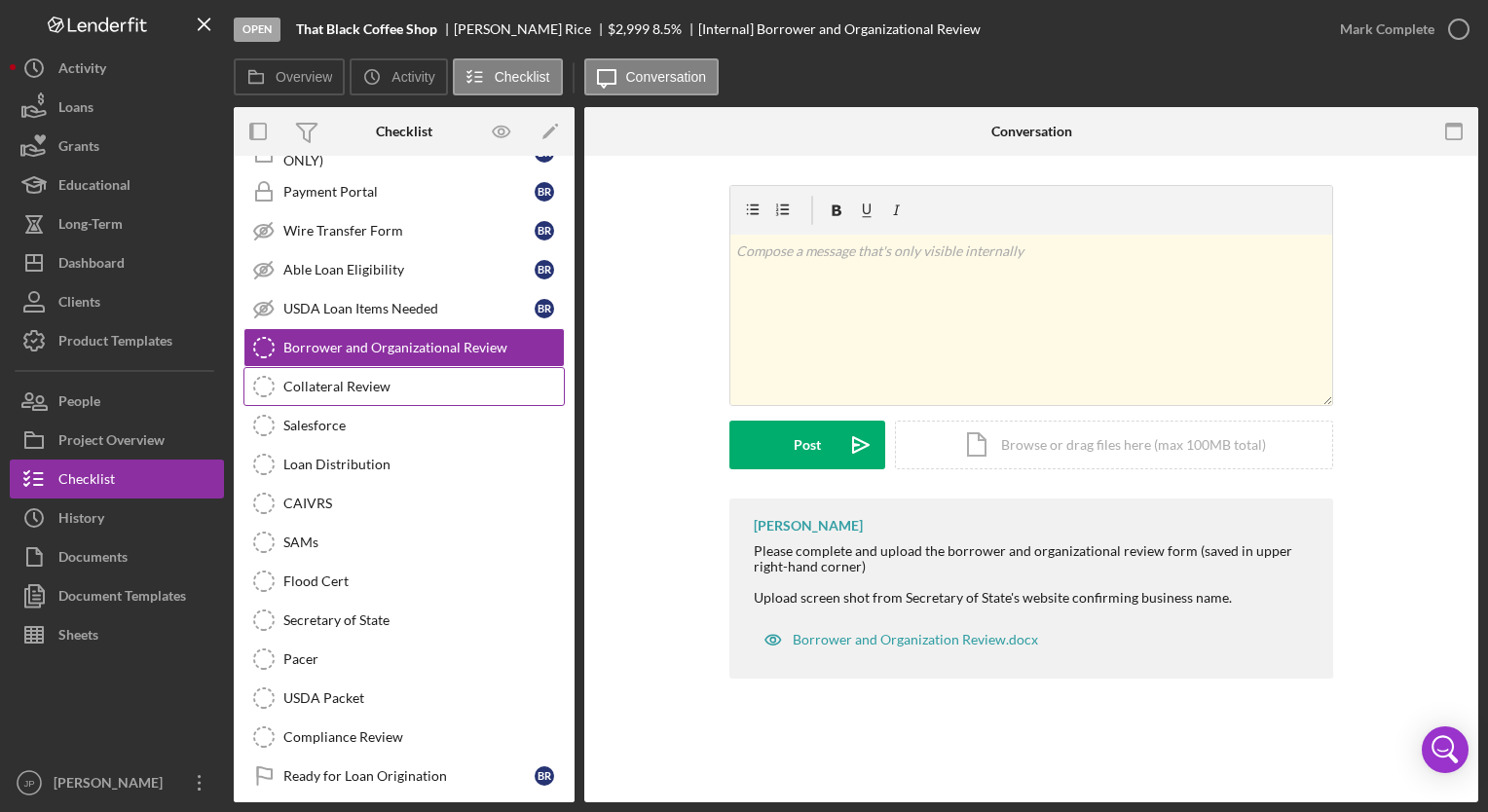
click at [351, 379] on div "Collateral Review" at bounding box center [423, 387] width 280 height 16
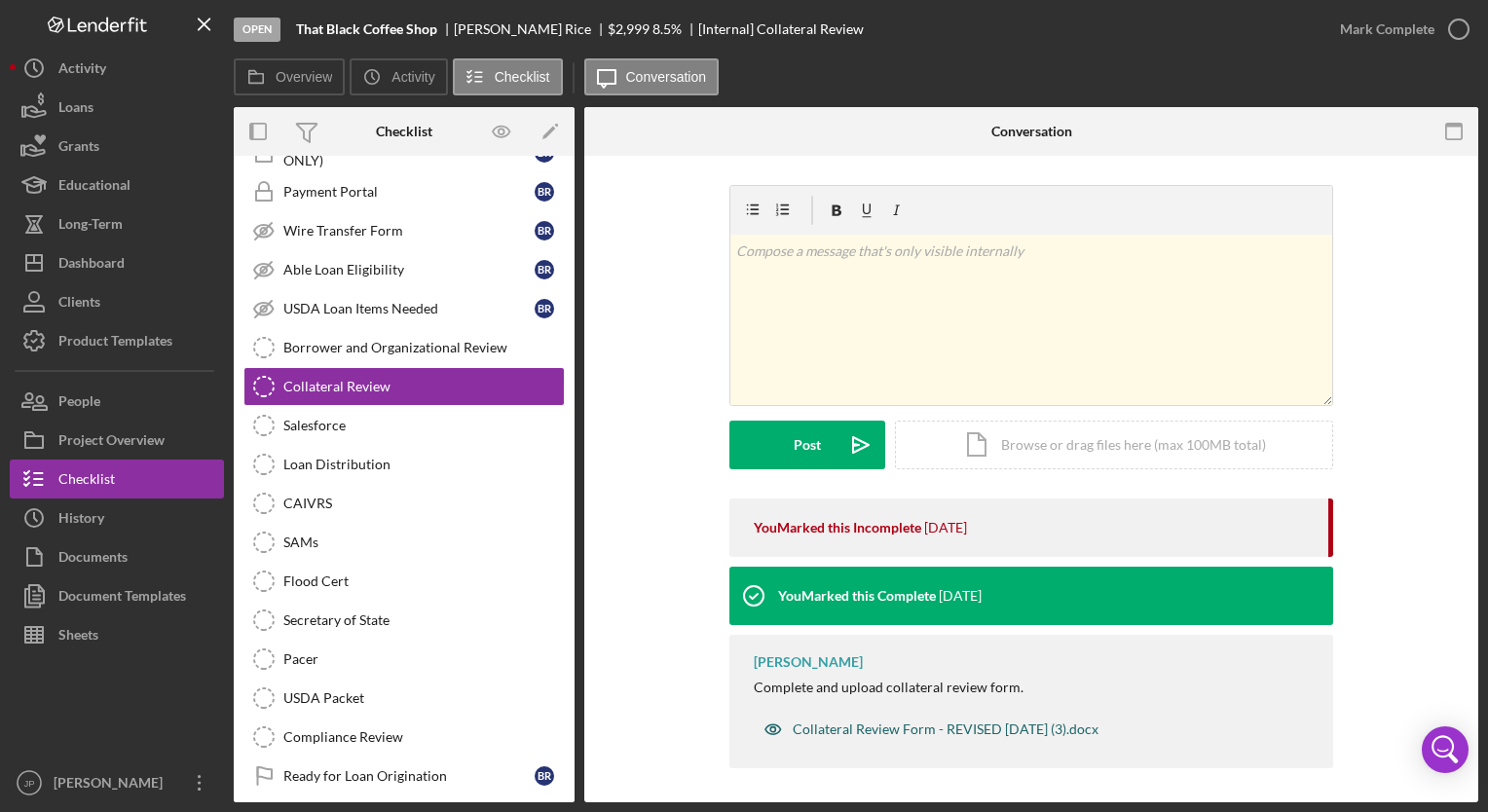
click at [884, 731] on div "Collateral Review Form - REVISED [DATE] (3).docx" at bounding box center [945, 730] width 306 height 16
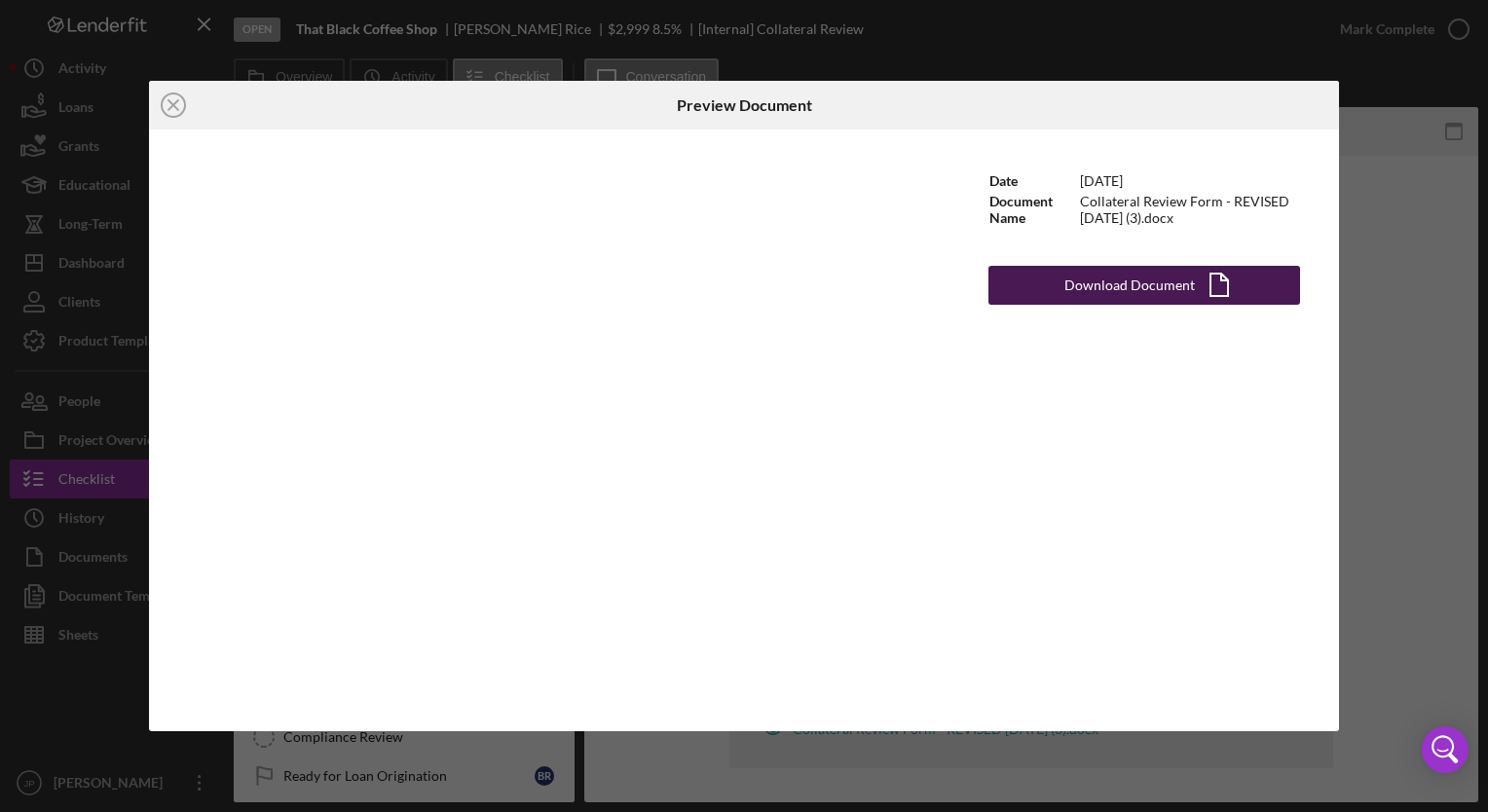
click at [1084, 293] on div "Download Document" at bounding box center [1129, 284] width 130 height 39
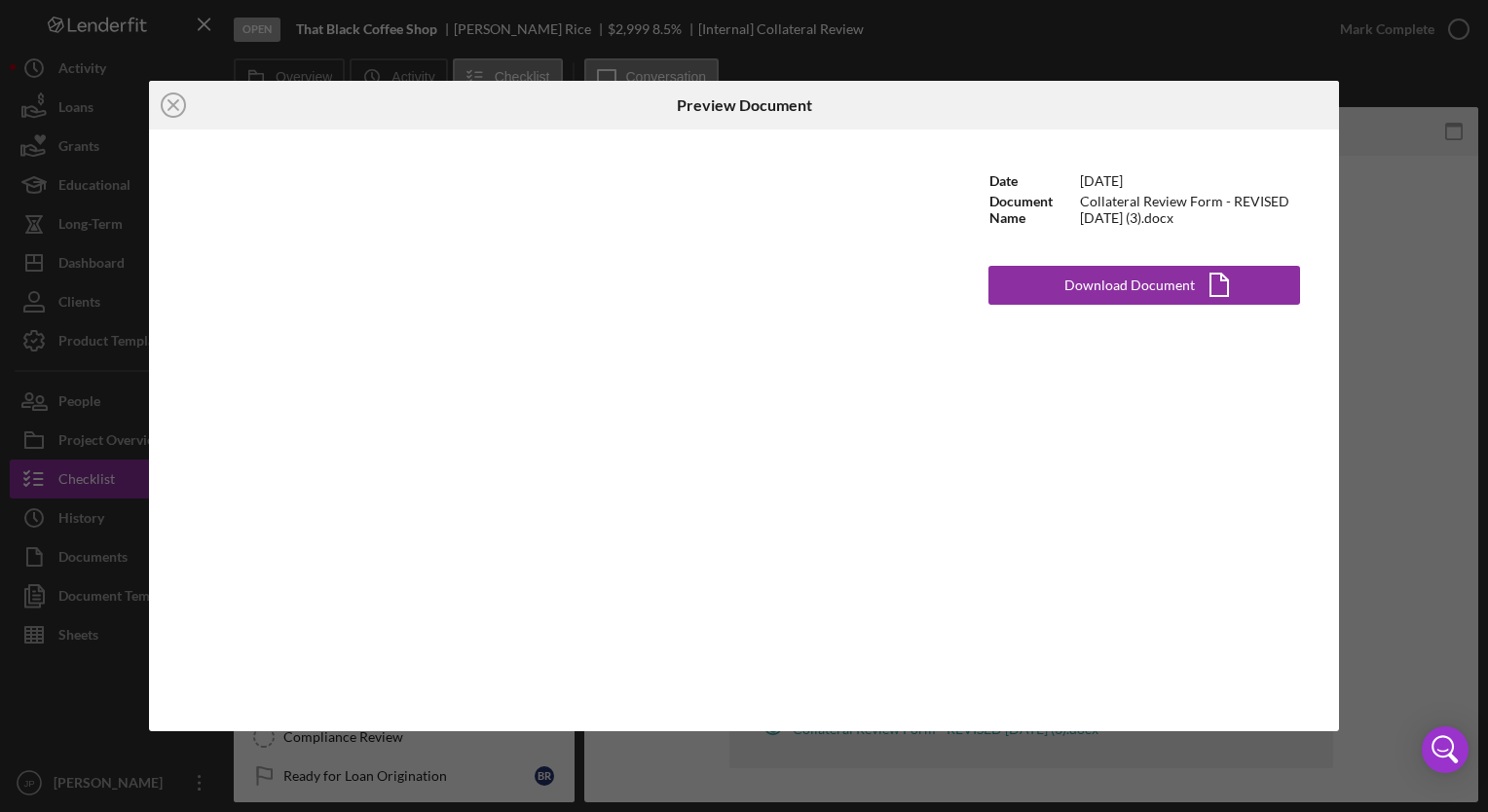
click at [1373, 306] on div "Icon/Close Preview Document Date [DATE] Document Name Collateral Review Form - …" at bounding box center [744, 406] width 1488 height 812
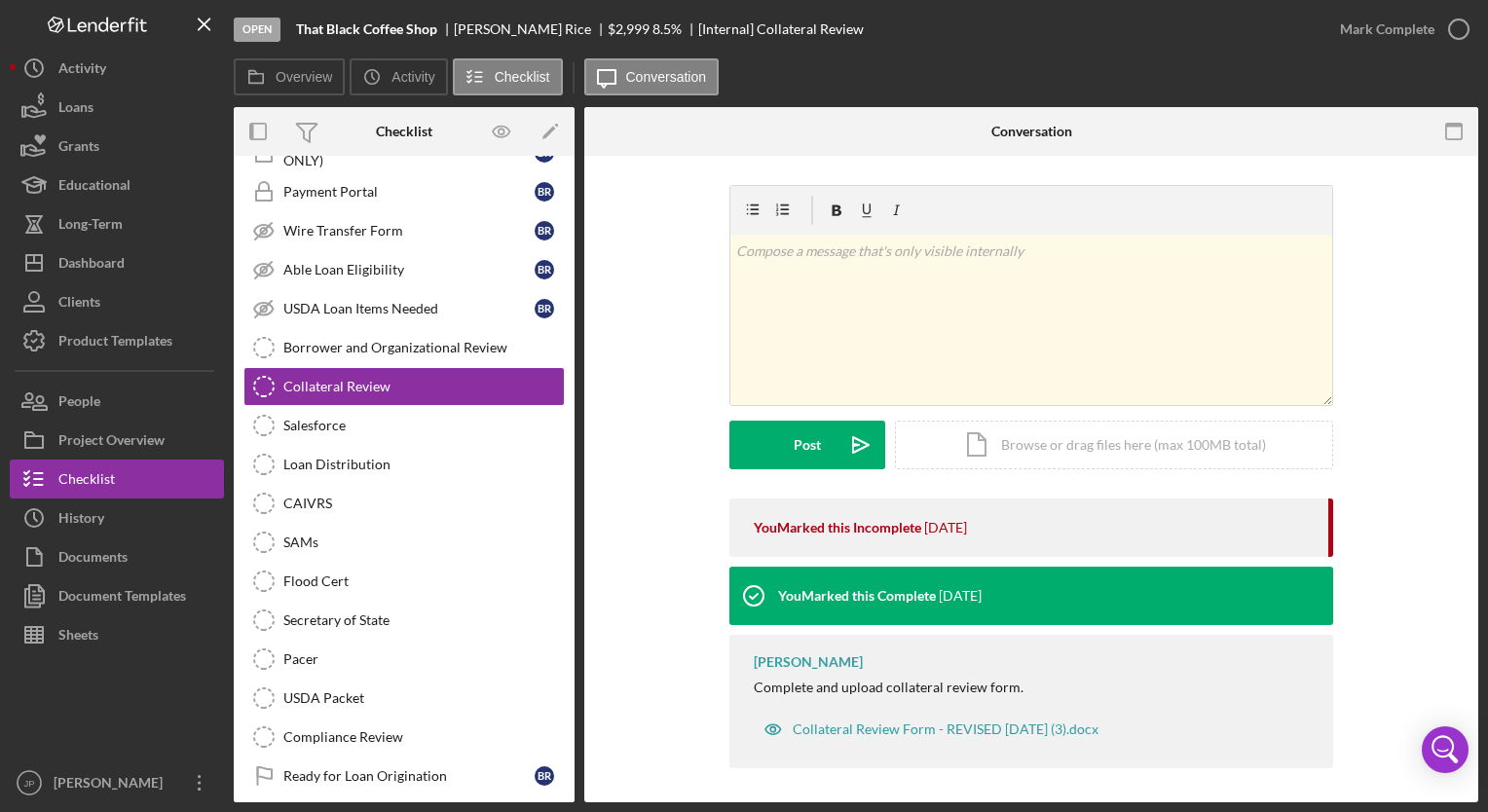
click at [1373, 306] on div "v Color teal Color pink Remove color Add row above Add row below Add column bef…" at bounding box center [1031, 341] width 836 height 313
click at [662, 359] on div "v Color teal Color pink Remove color Add row above Add row below Add column bef…" at bounding box center [1031, 341] width 836 height 313
